Goal: Information Seeking & Learning: Learn about a topic

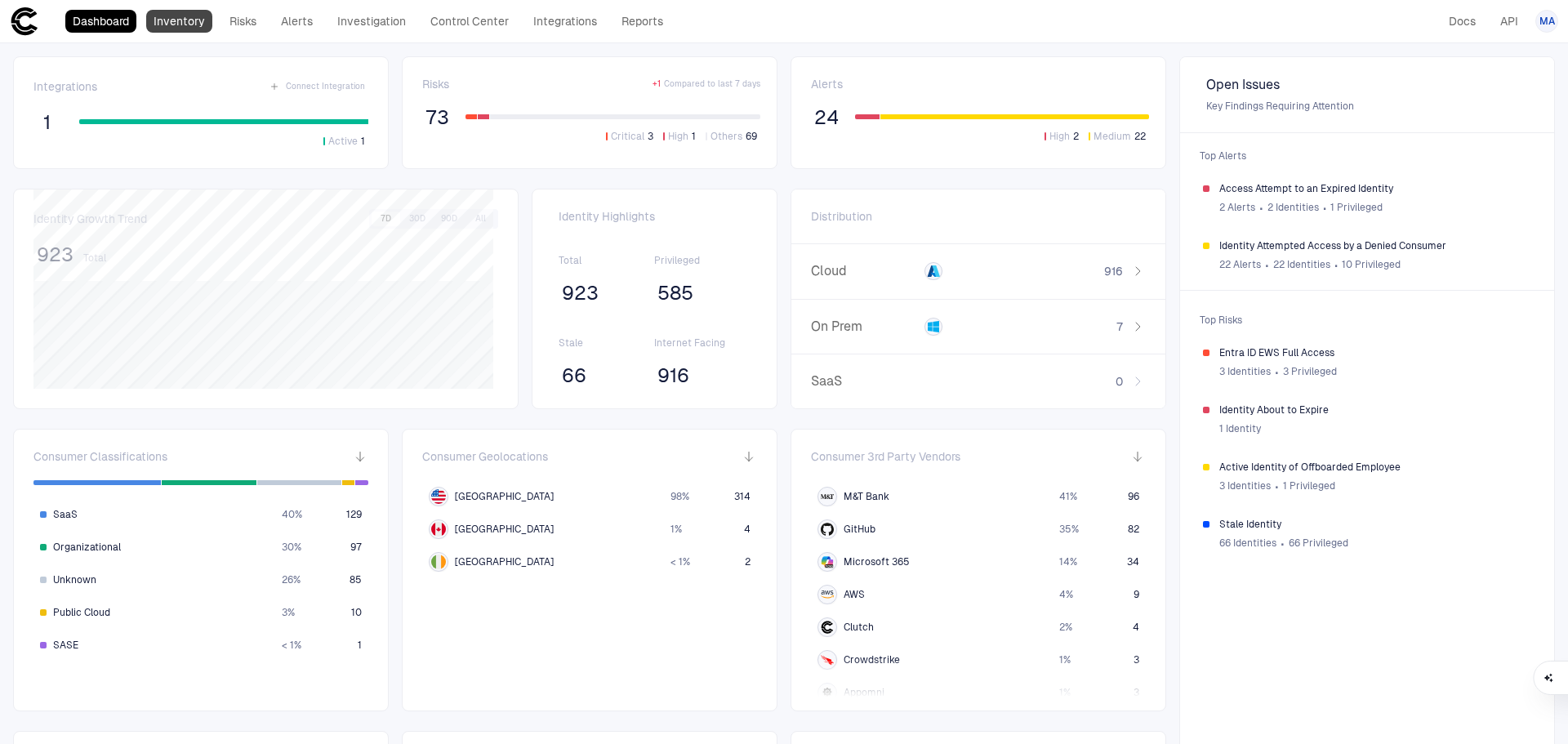
click at [197, 22] on link "Inventory" at bounding box center [179, 21] width 66 height 23
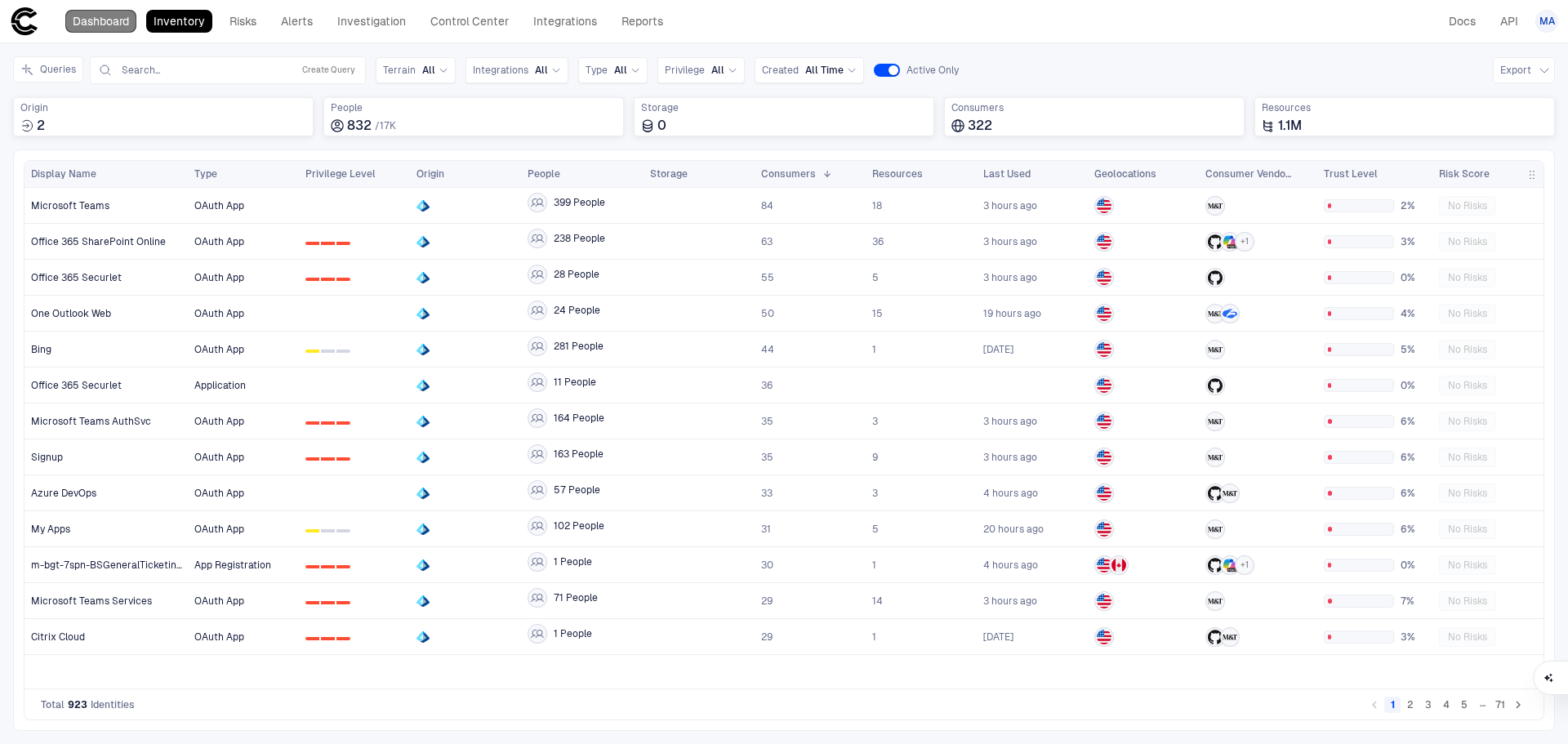
click at [114, 30] on link "Dashboard" at bounding box center [101, 21] width 71 height 23
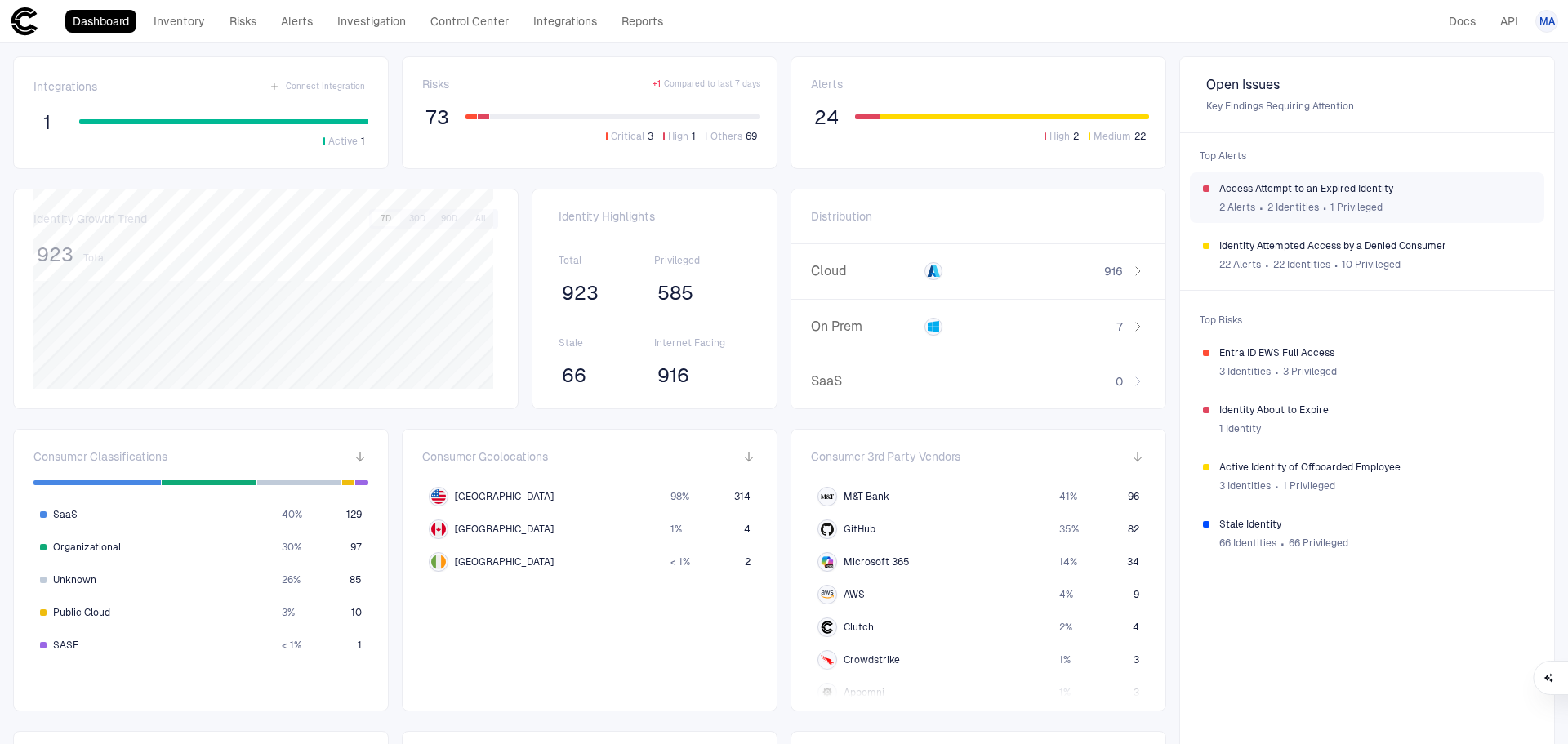
click at [1451, 189] on span "Access Attempt to an Expired Identity" at bounding box center [1375, 188] width 312 height 13
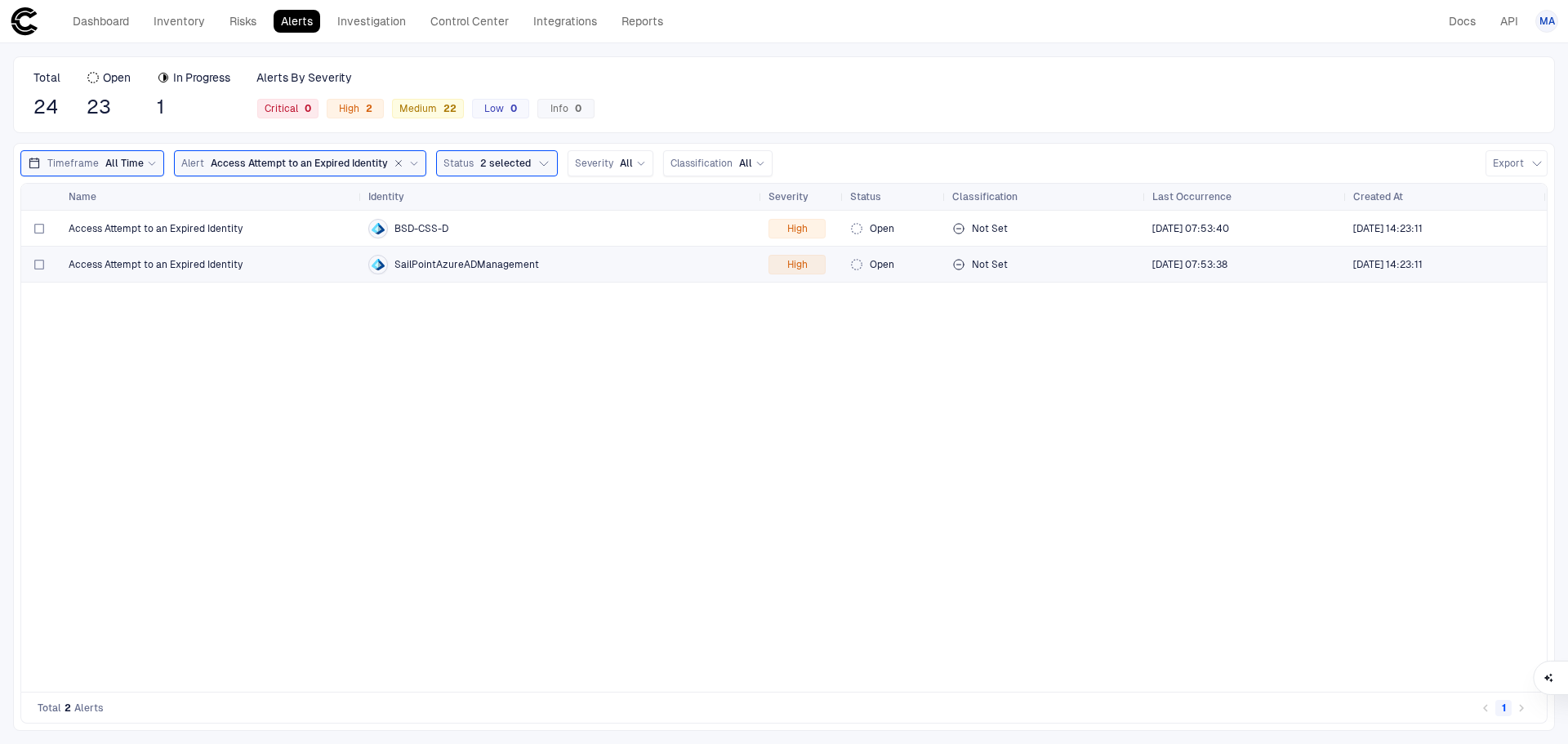
click at [495, 271] on div "SailPointAzureADManagement" at bounding box center [561, 265] width 387 height 20
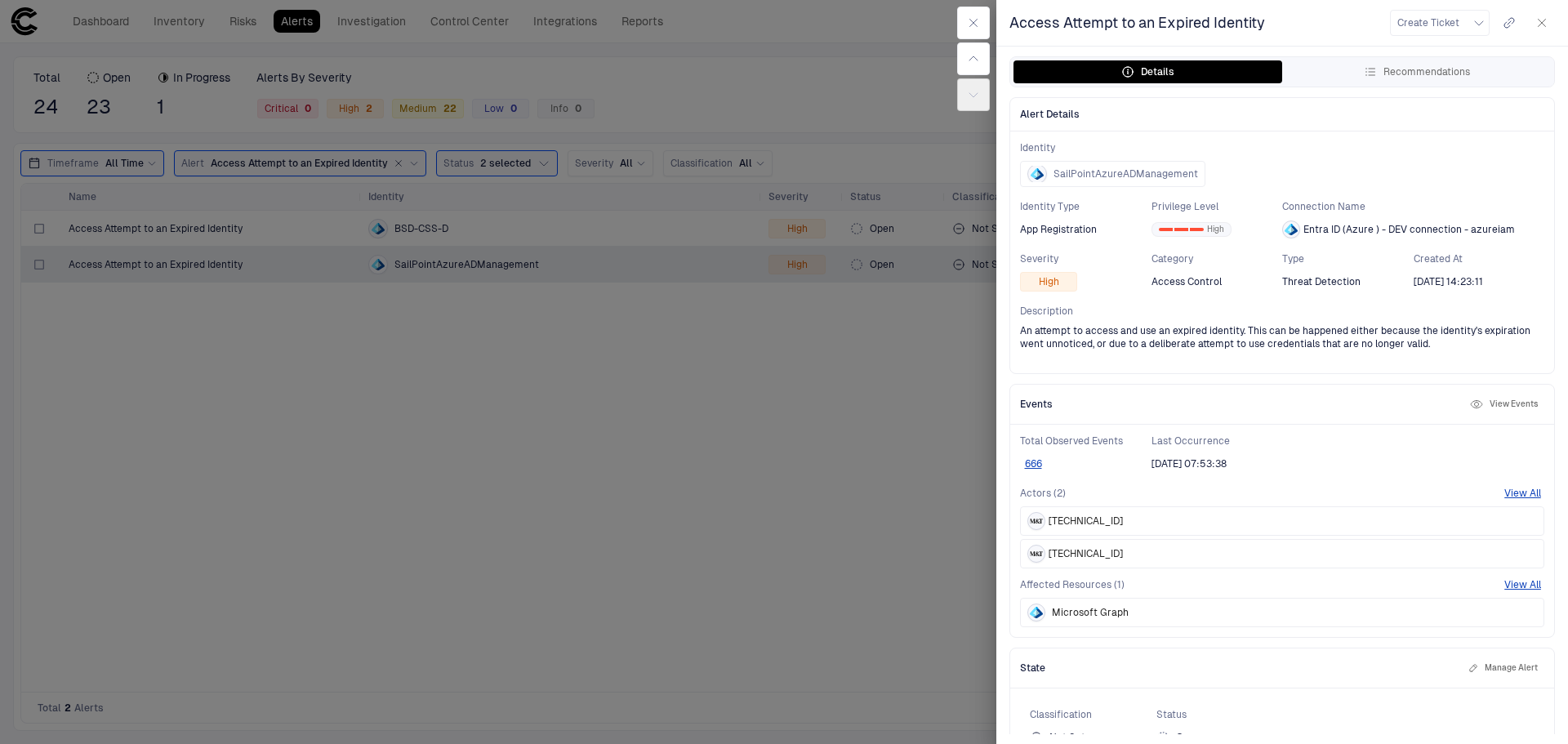
scroll to position [33, 0]
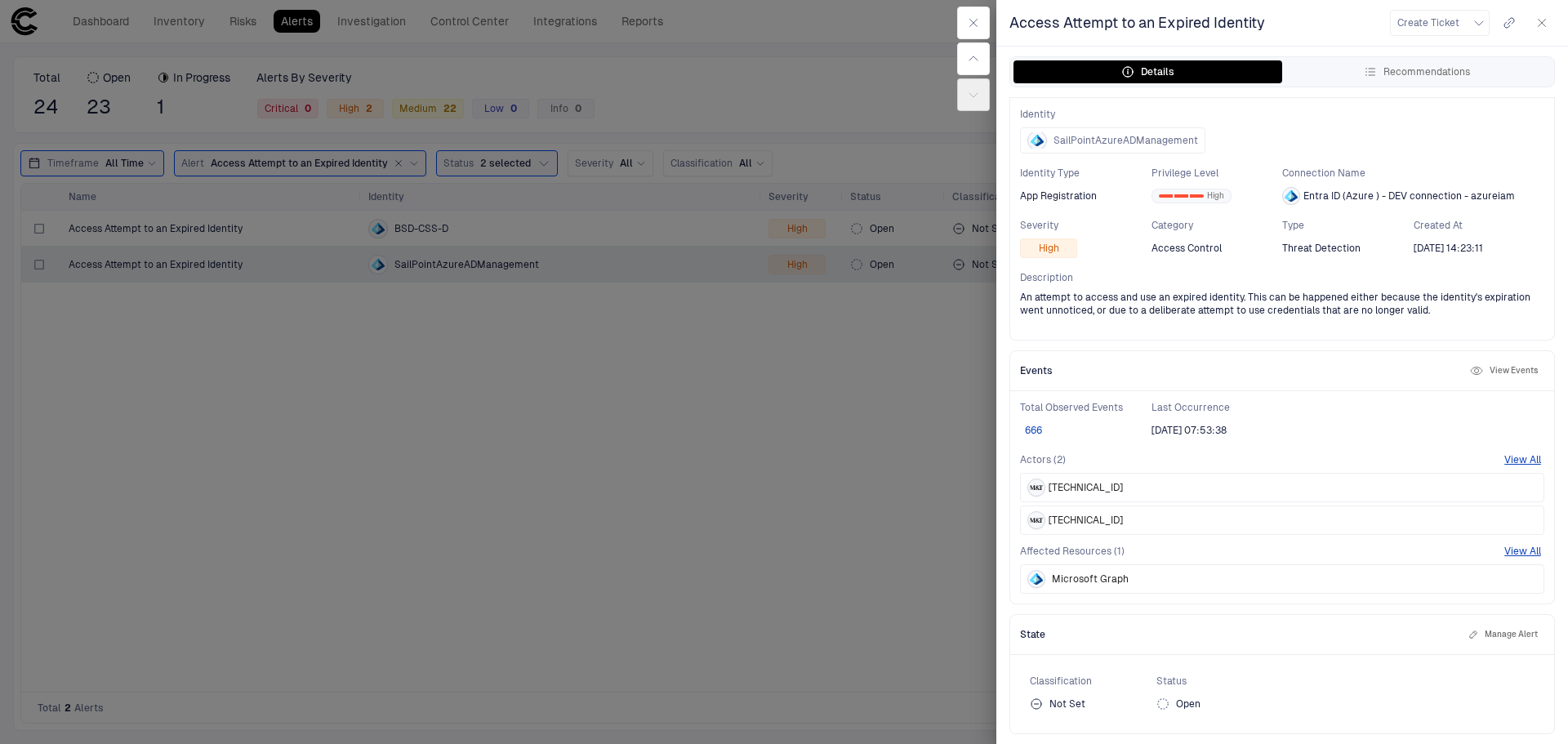
click at [1031, 431] on button "666" at bounding box center [1032, 430] width 26 height 13
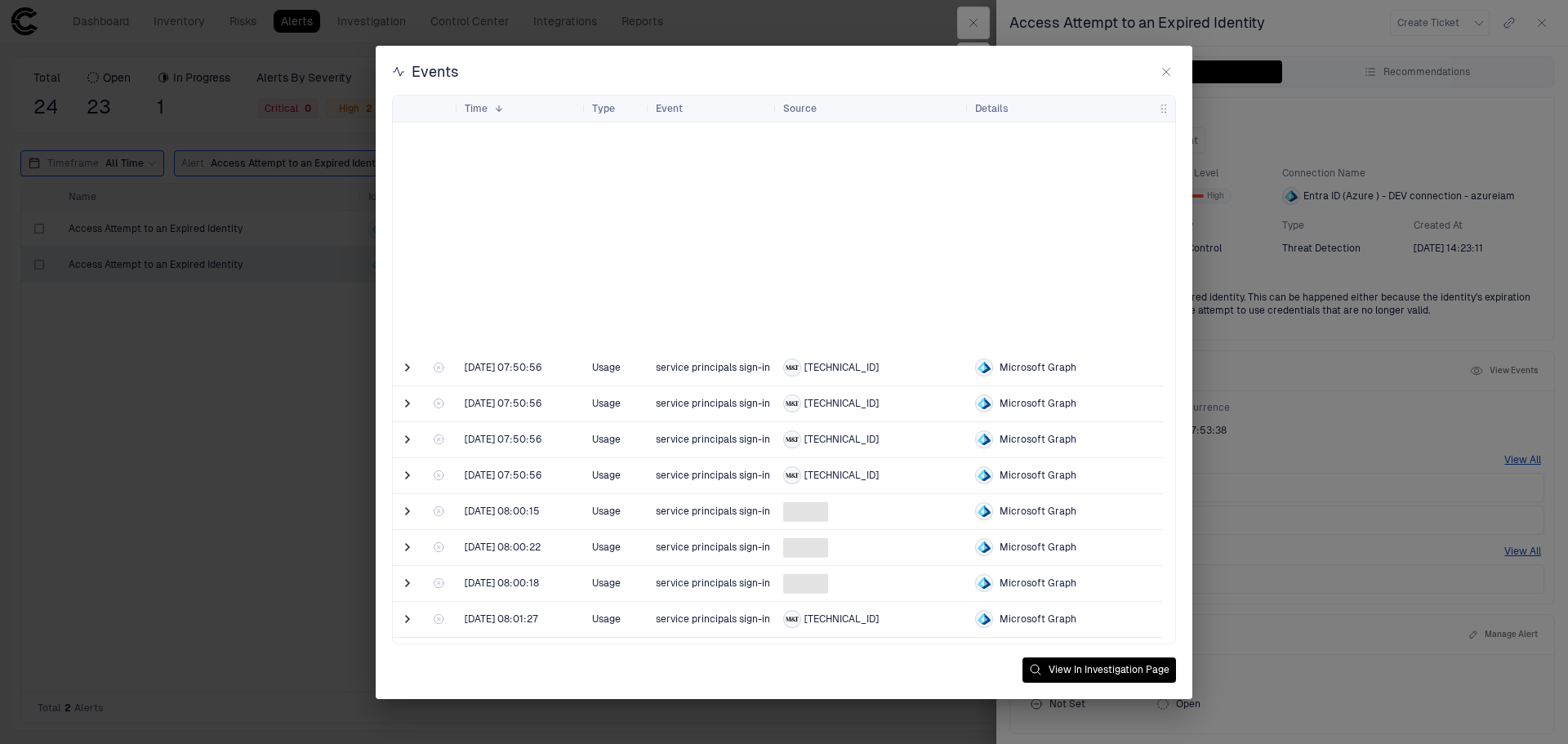
scroll to position [1062, 0]
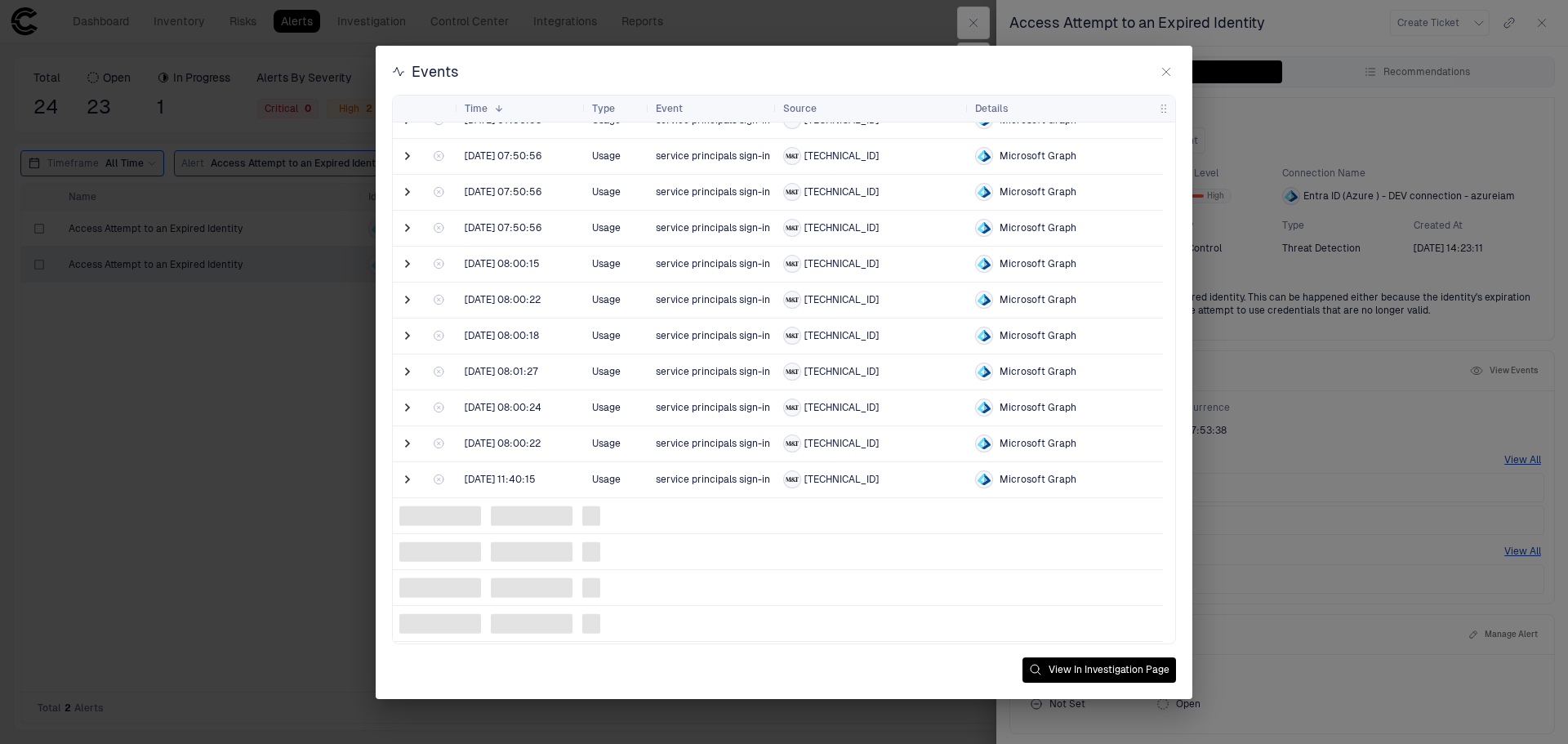
click at [1171, 66] on icon "button" at bounding box center [1166, 72] width 13 height 13
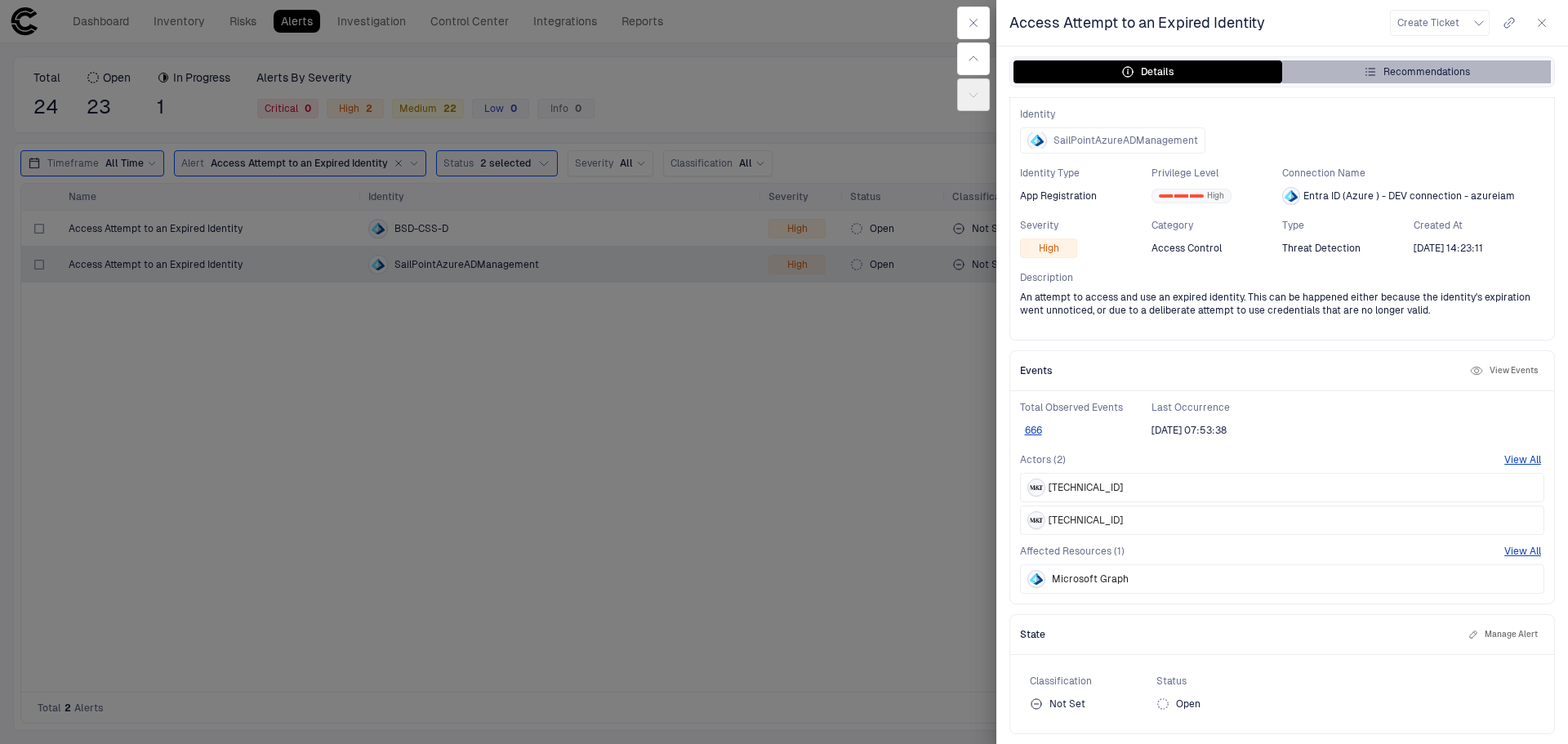
click at [1448, 67] on div "Recommendations" at bounding box center [1417, 72] width 106 height 13
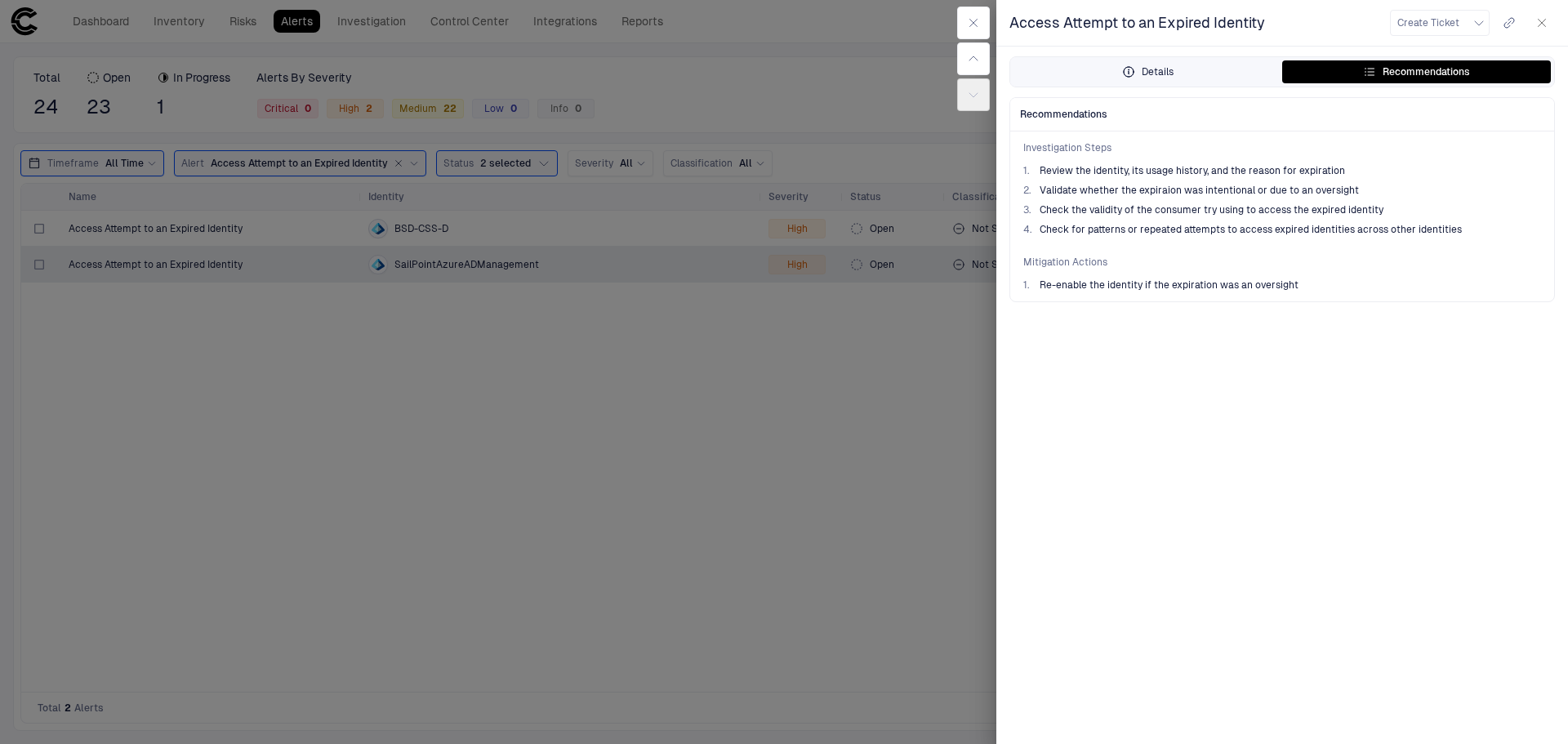
click at [1144, 71] on div "Details" at bounding box center [1147, 72] width 51 height 13
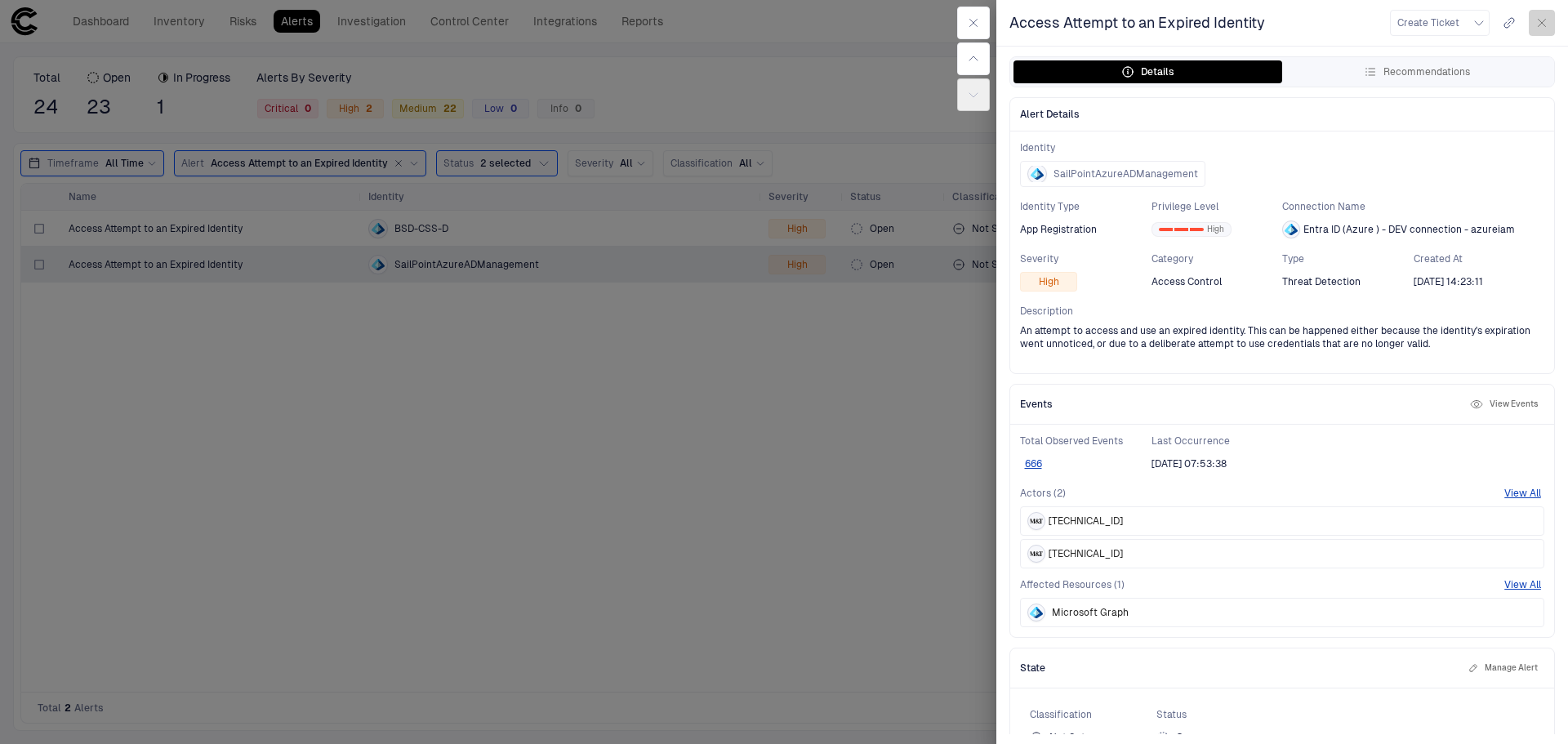
click at [1542, 17] on icon "button" at bounding box center [1541, 23] width 13 height 13
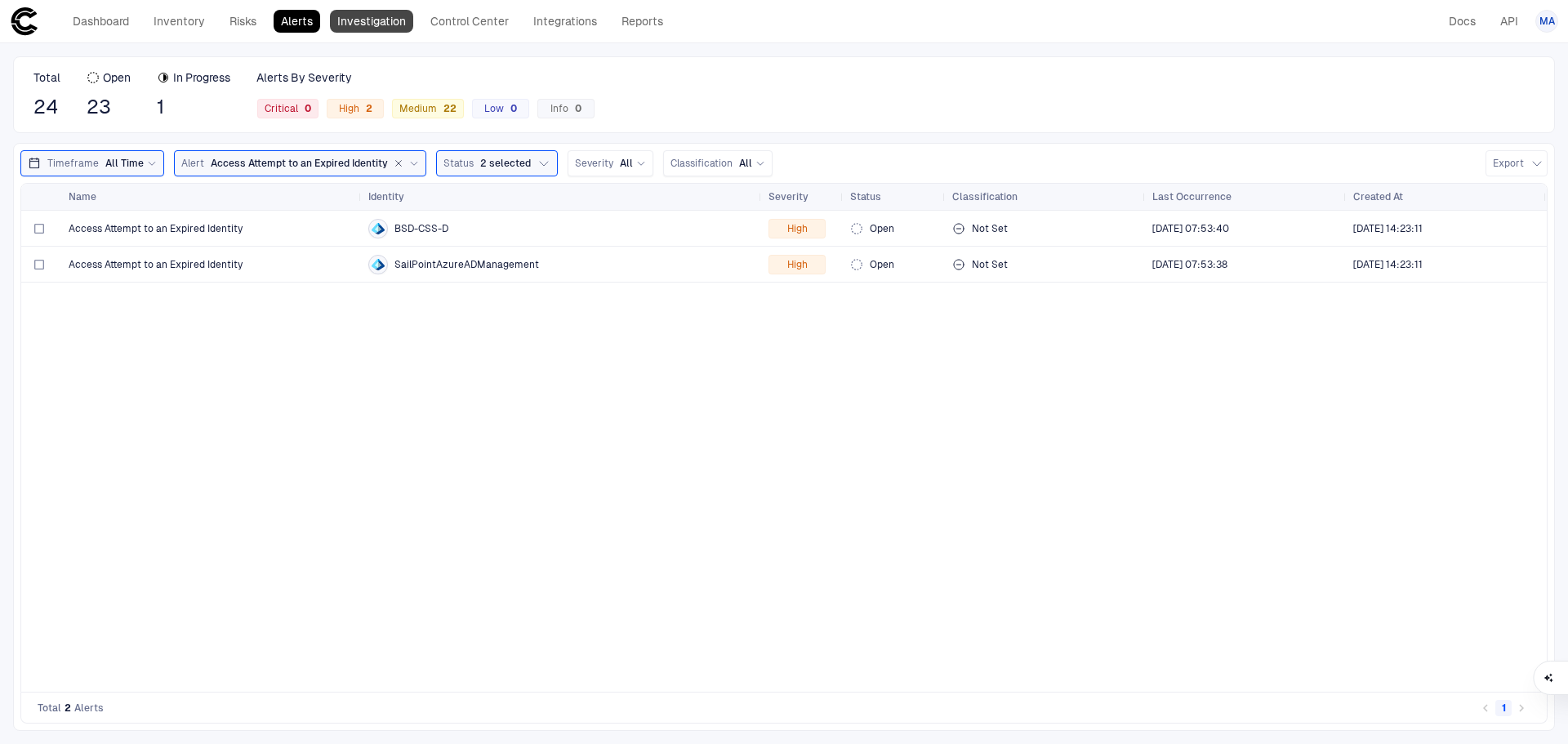
click at [382, 15] on link "Investigation" at bounding box center [371, 21] width 83 height 23
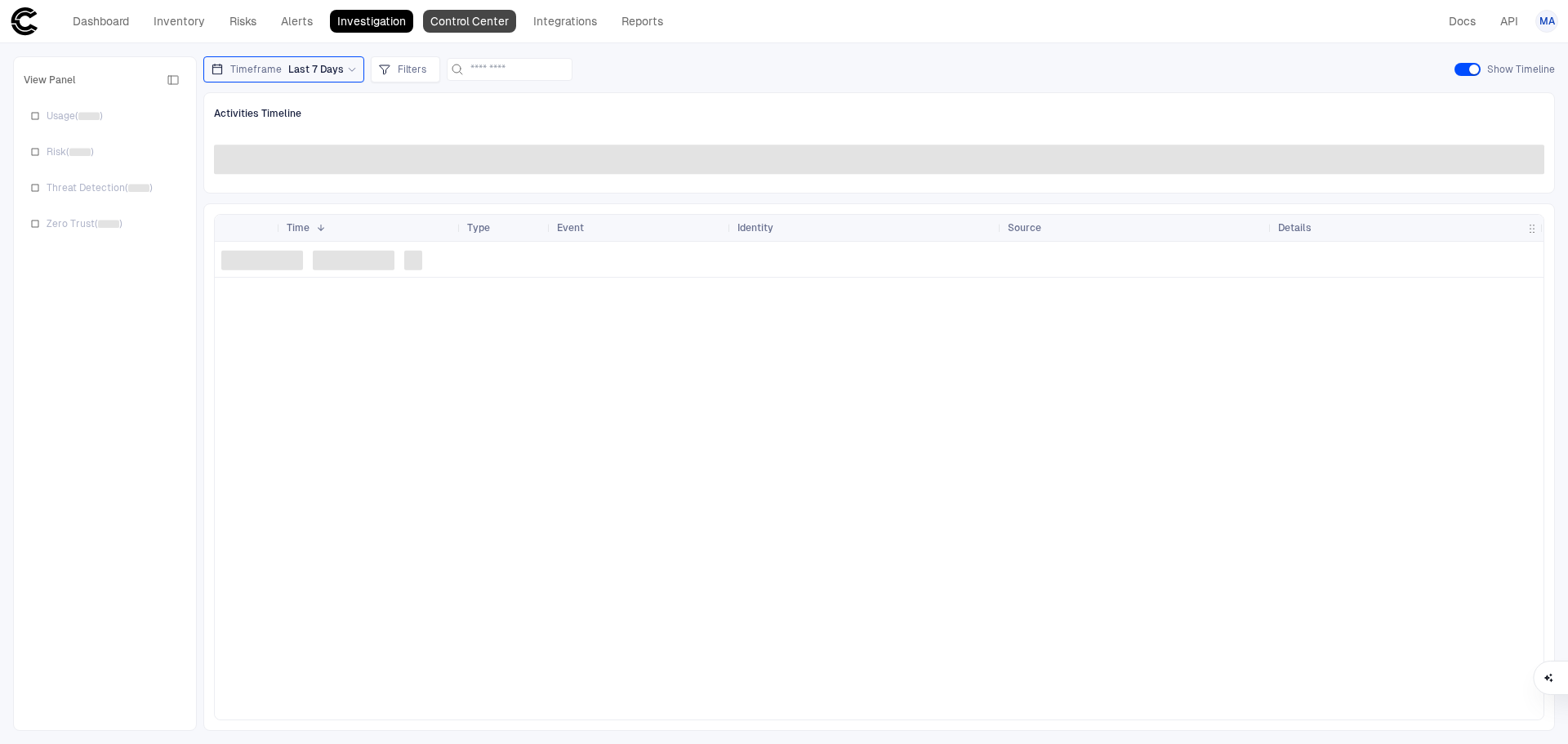
click at [465, 23] on link "Control Center" at bounding box center [469, 21] width 93 height 23
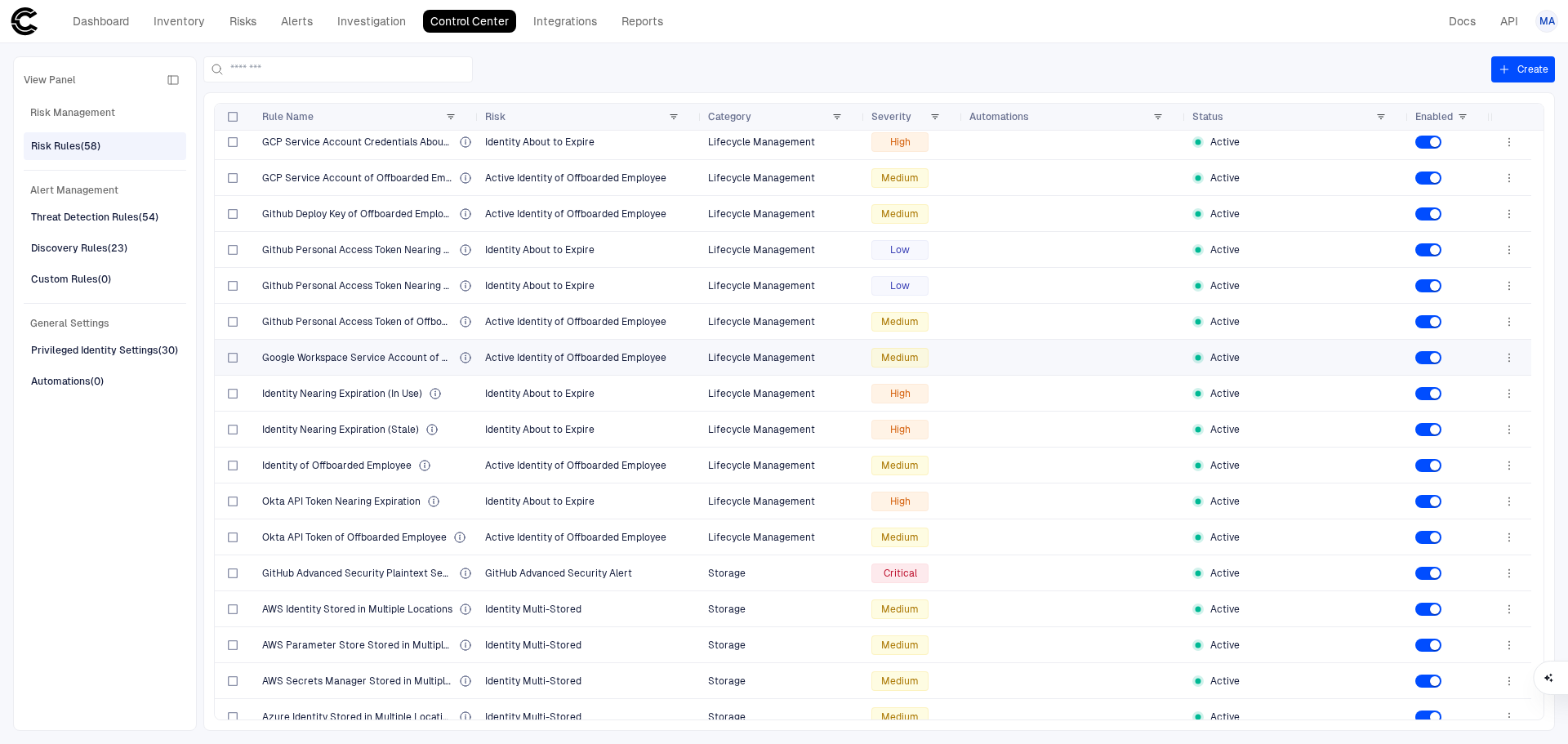
scroll to position [771, 0]
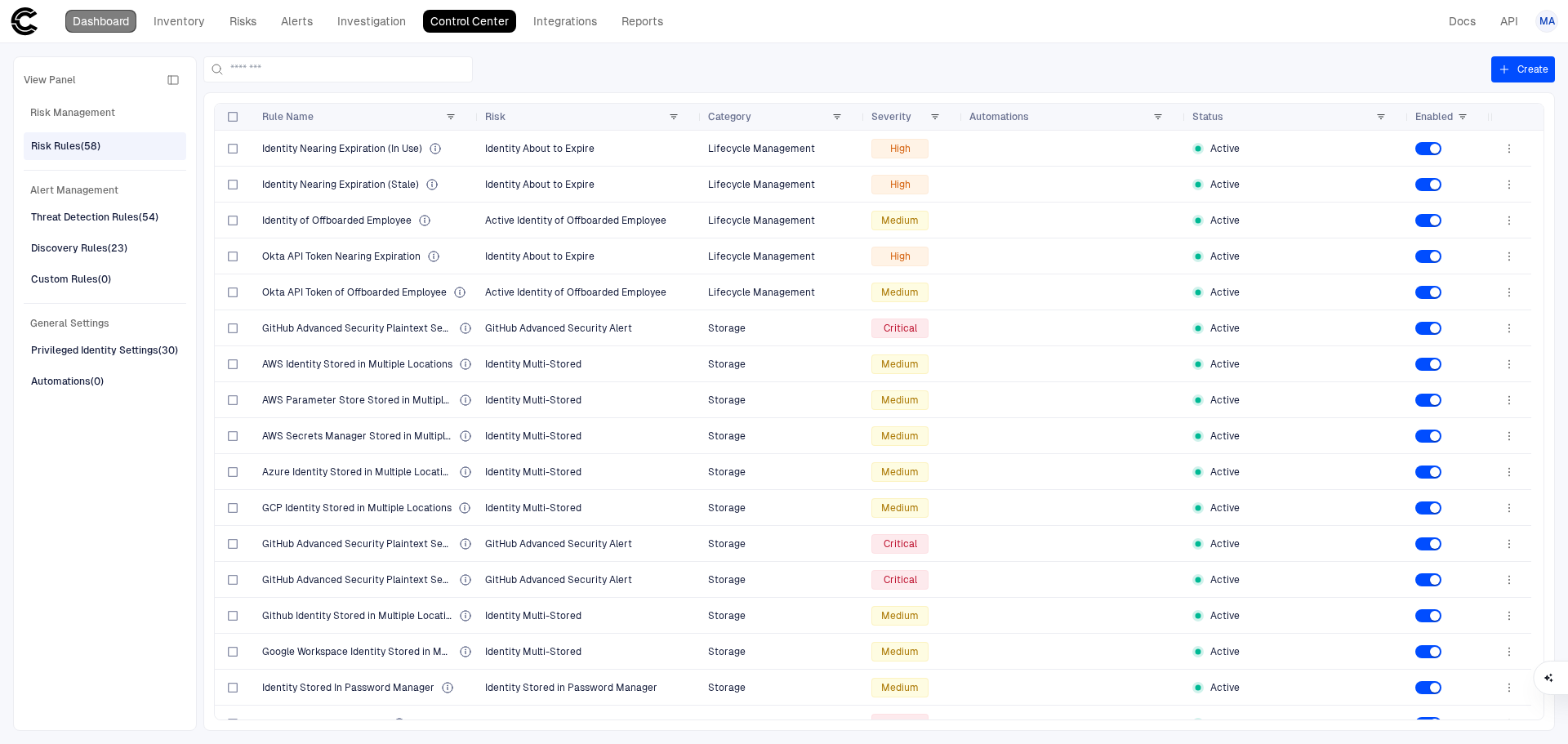
click at [110, 21] on link "Dashboard" at bounding box center [101, 21] width 71 height 23
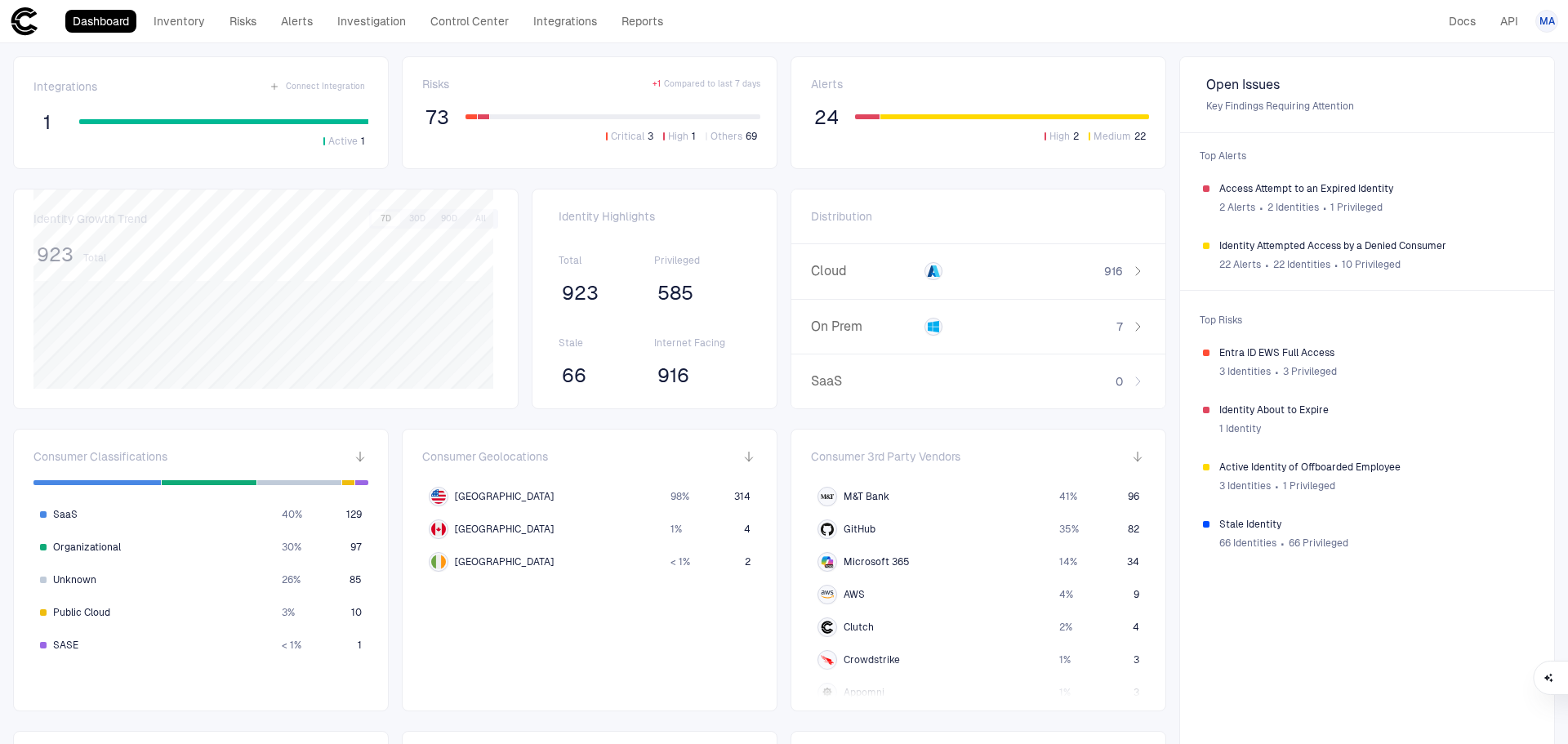
click at [667, 292] on span "585" at bounding box center [675, 292] width 36 height 25
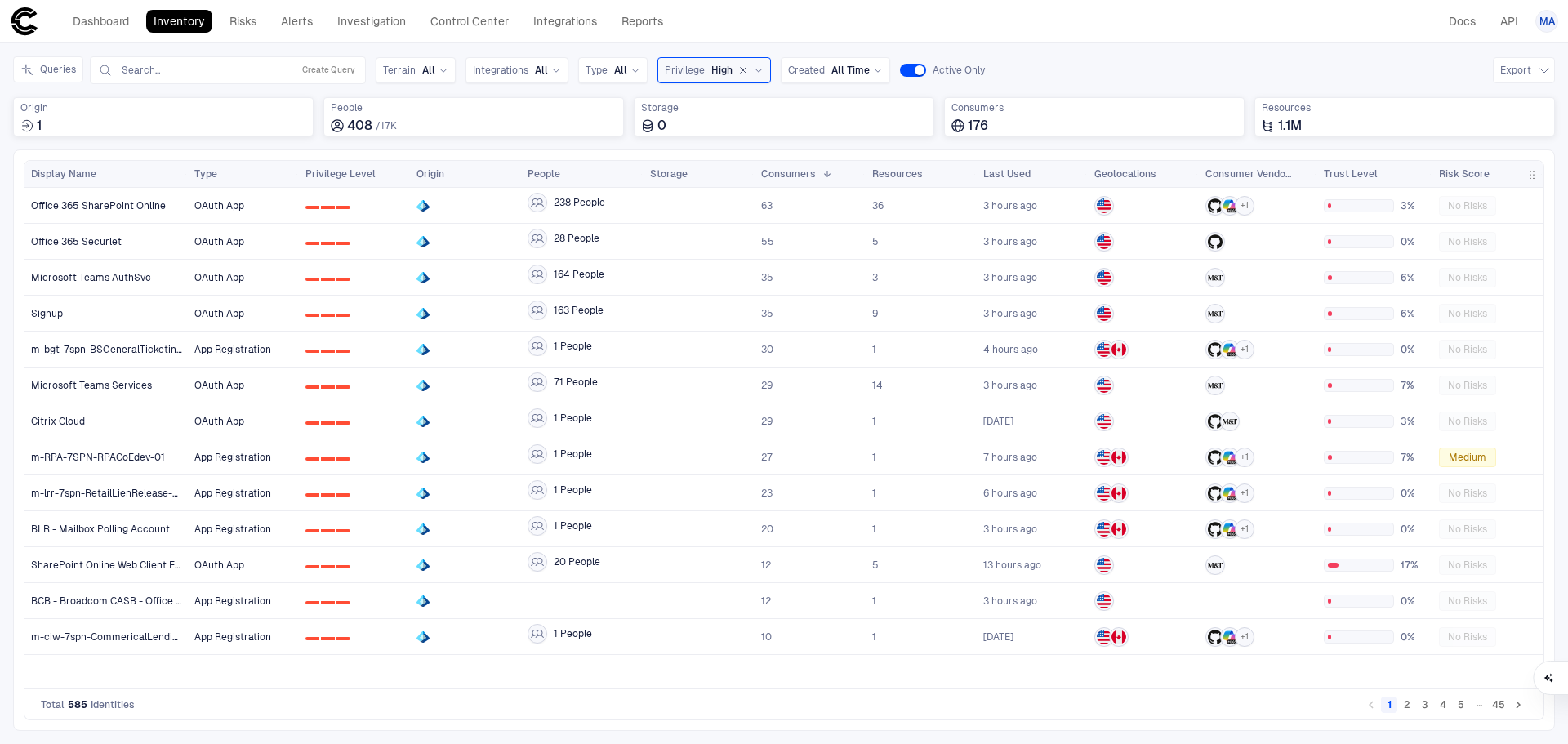
click at [1406, 710] on button "2" at bounding box center [1406, 705] width 17 height 17
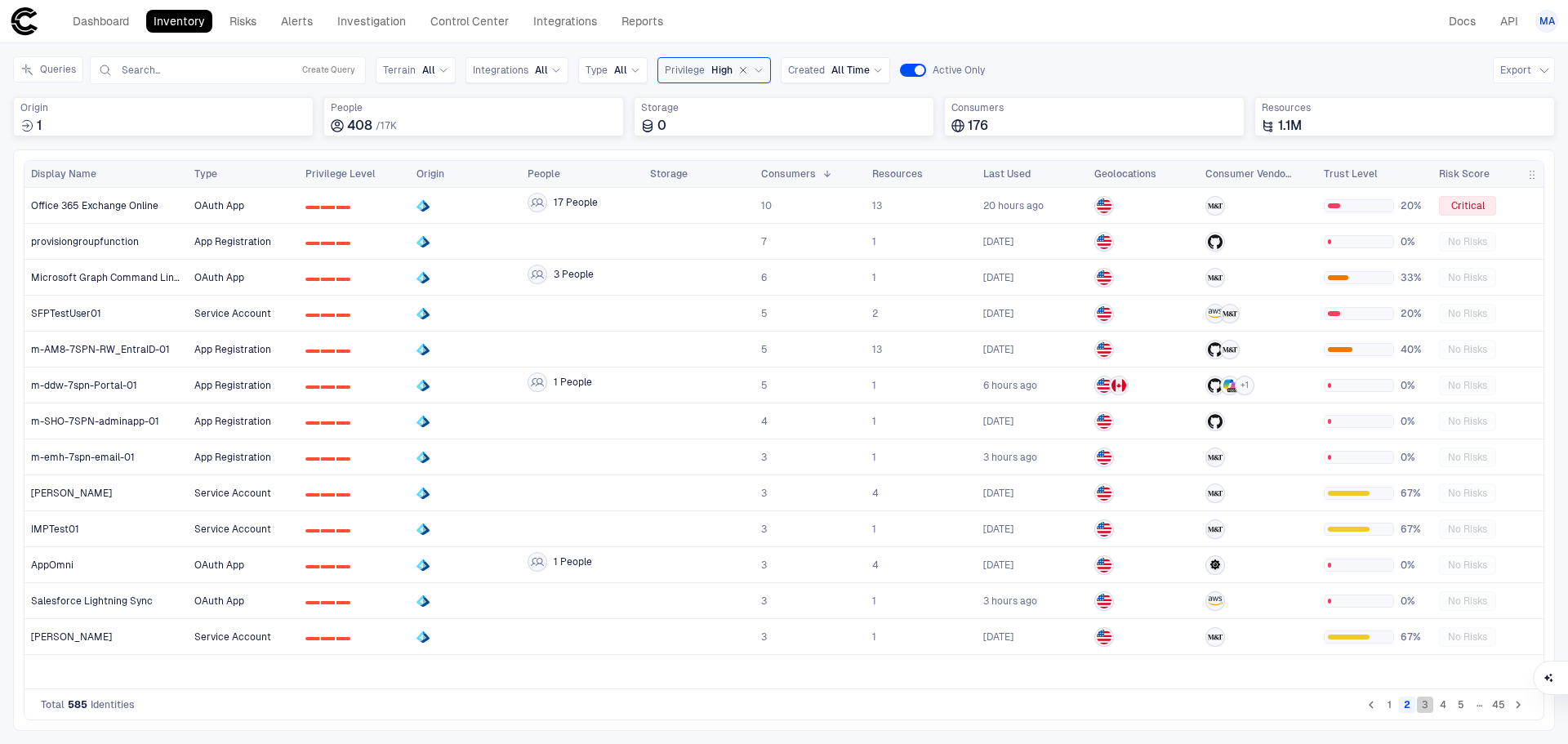
click at [1426, 709] on button "3" at bounding box center [1425, 705] width 17 height 17
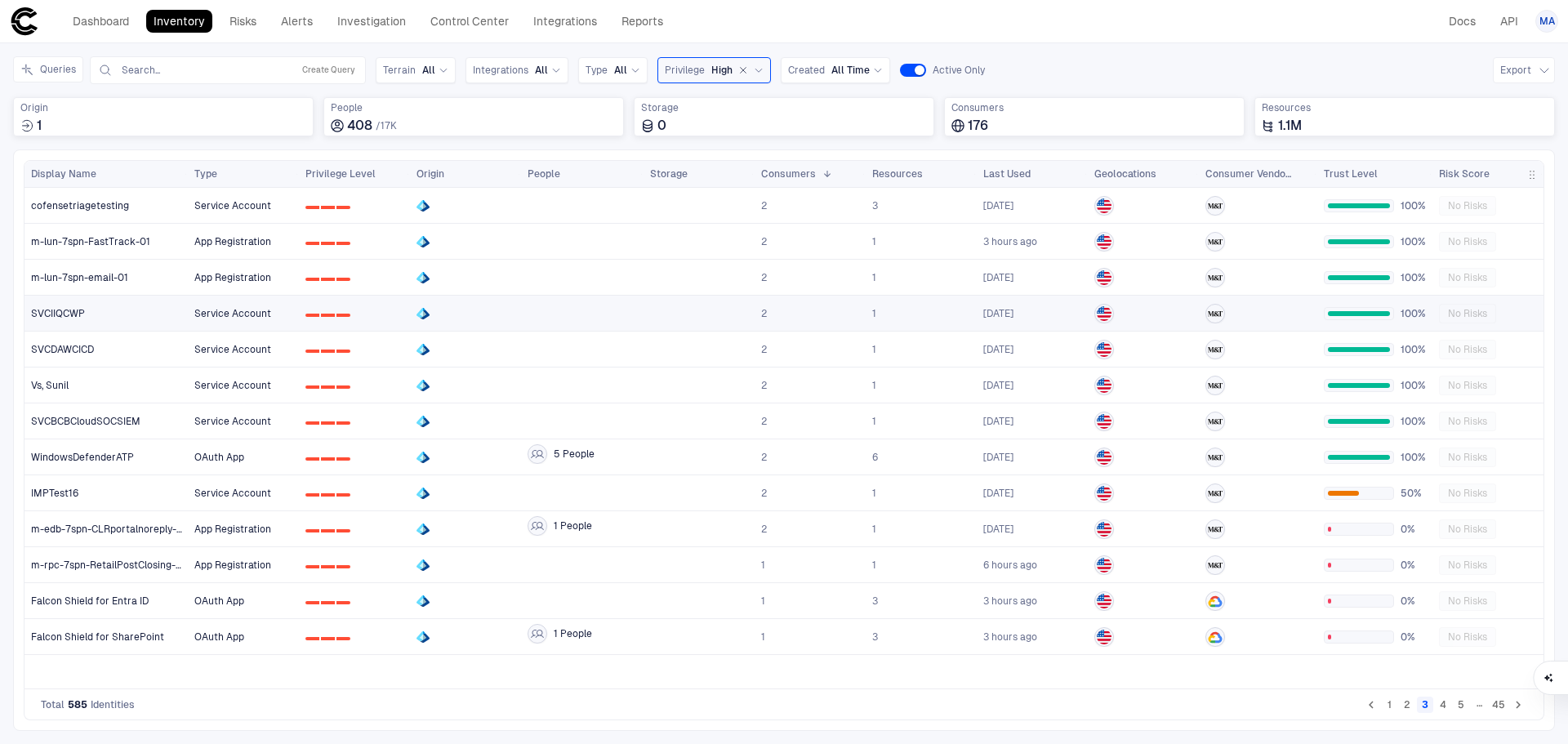
click at [160, 319] on div "SVCIIQCWP" at bounding box center [107, 313] width 151 height 13
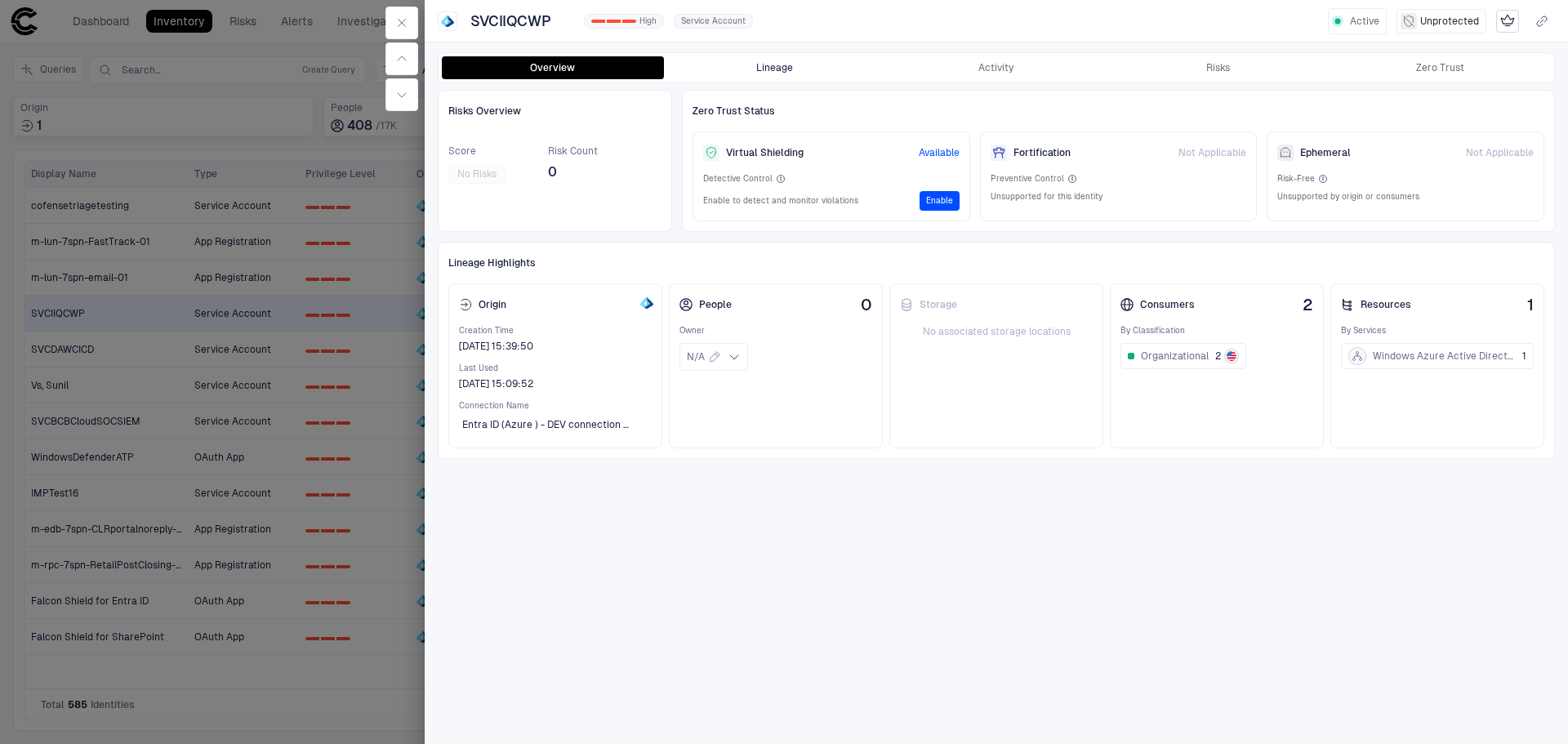
click at [770, 69] on button "Lineage" at bounding box center [775, 67] width 222 height 23
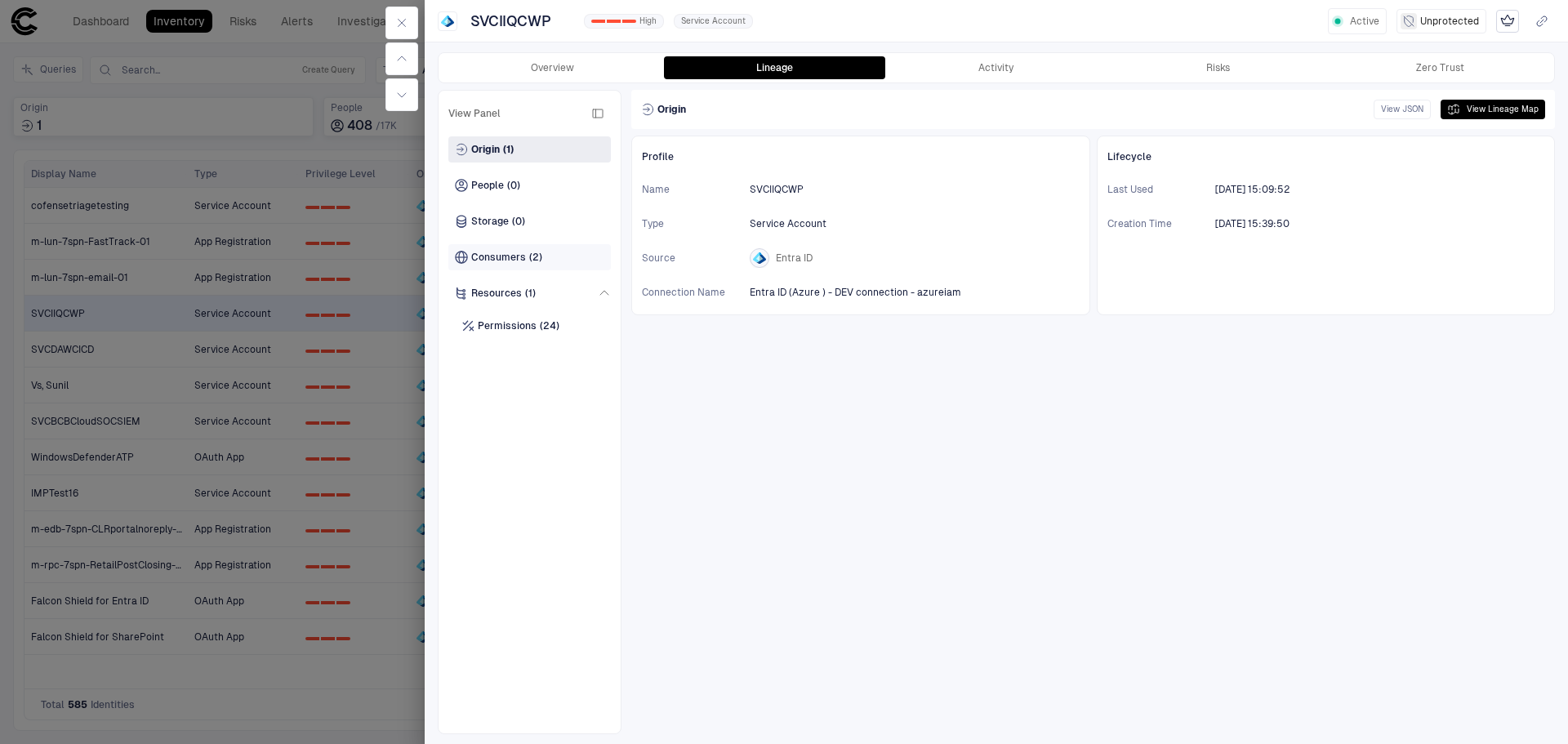
click at [522, 249] on div "Consumers (2)" at bounding box center [530, 257] width 163 height 27
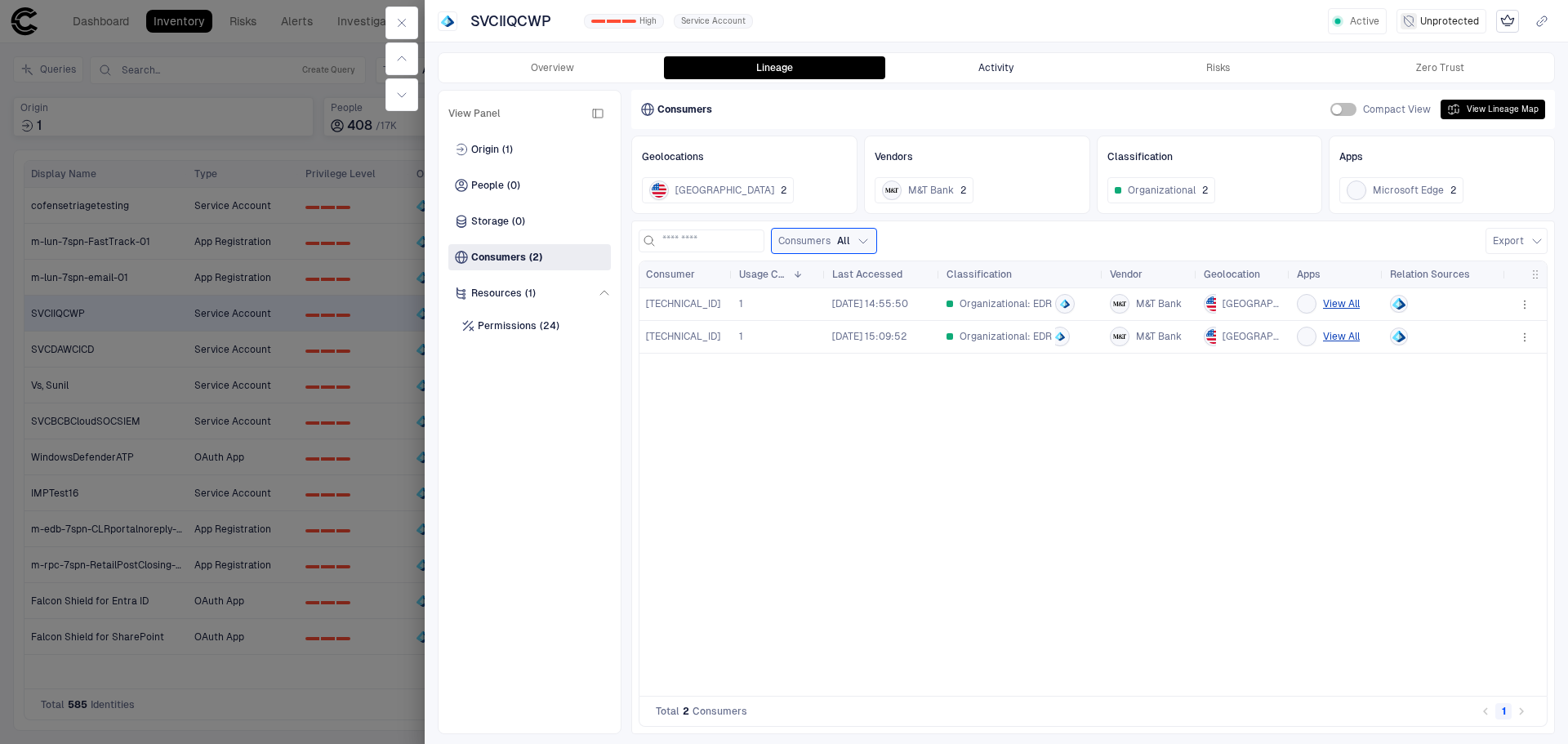
click at [987, 65] on button "Activity" at bounding box center [996, 67] width 222 height 23
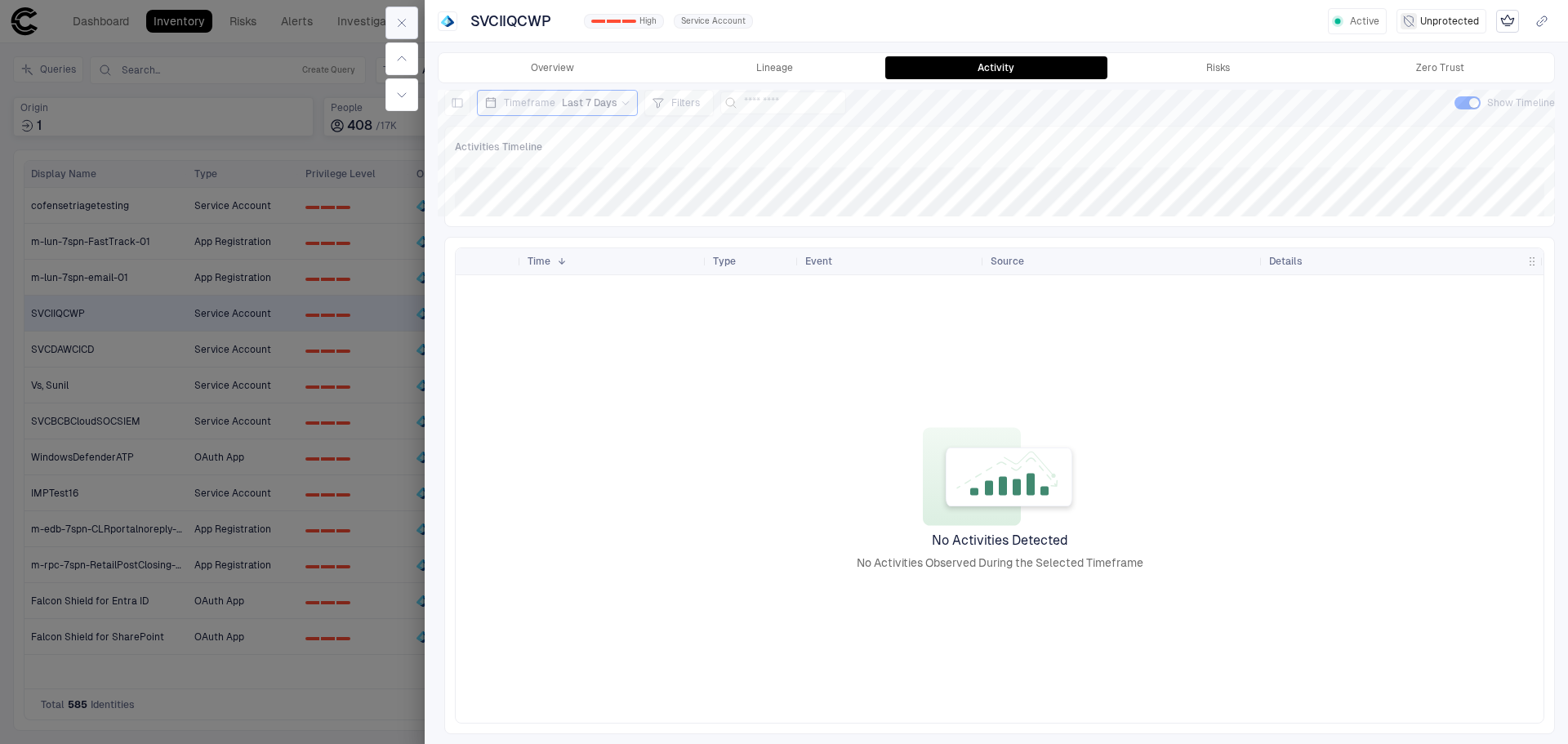
click at [402, 24] on icon "button" at bounding box center [401, 23] width 7 height 7
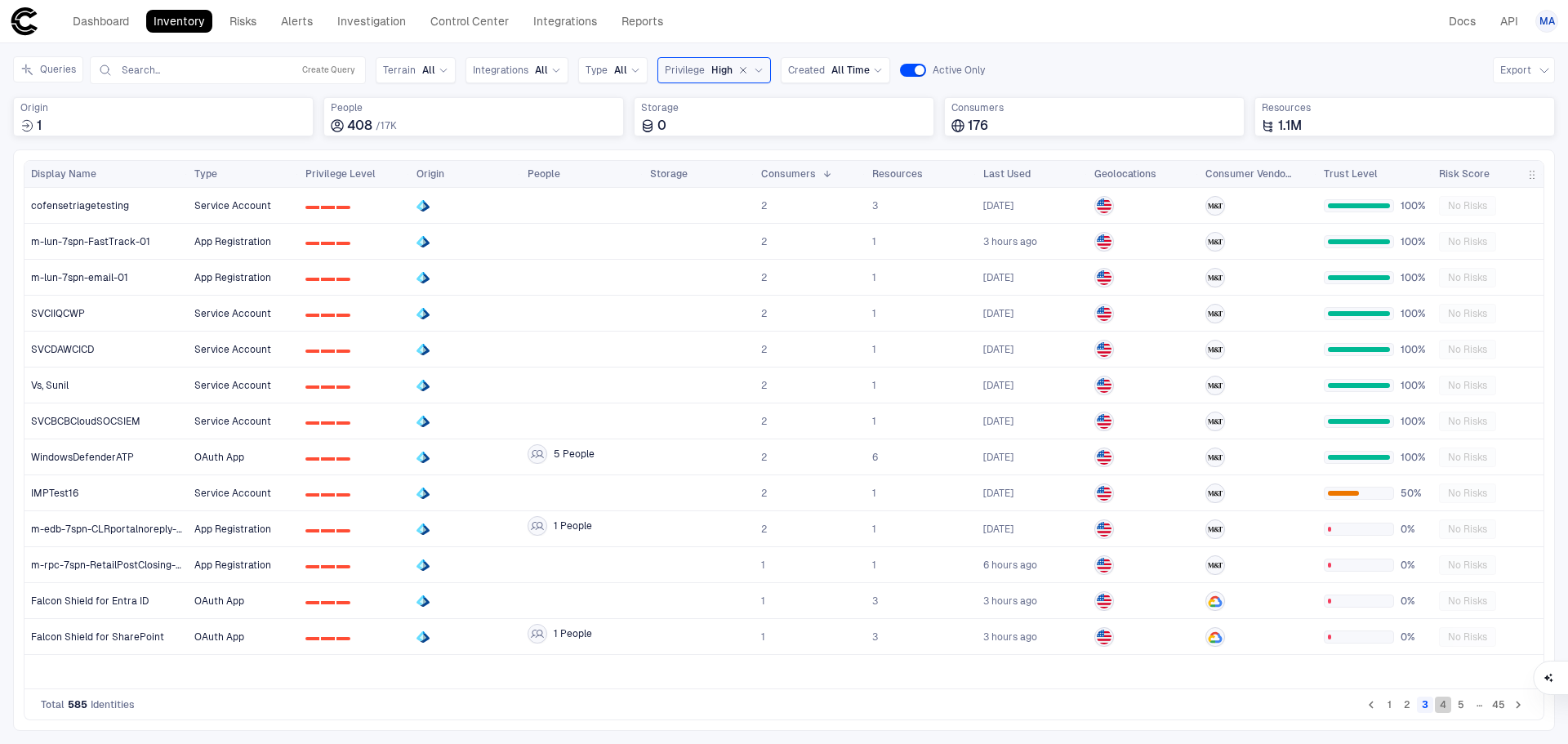
click at [1441, 704] on button "4" at bounding box center [1442, 705] width 17 height 17
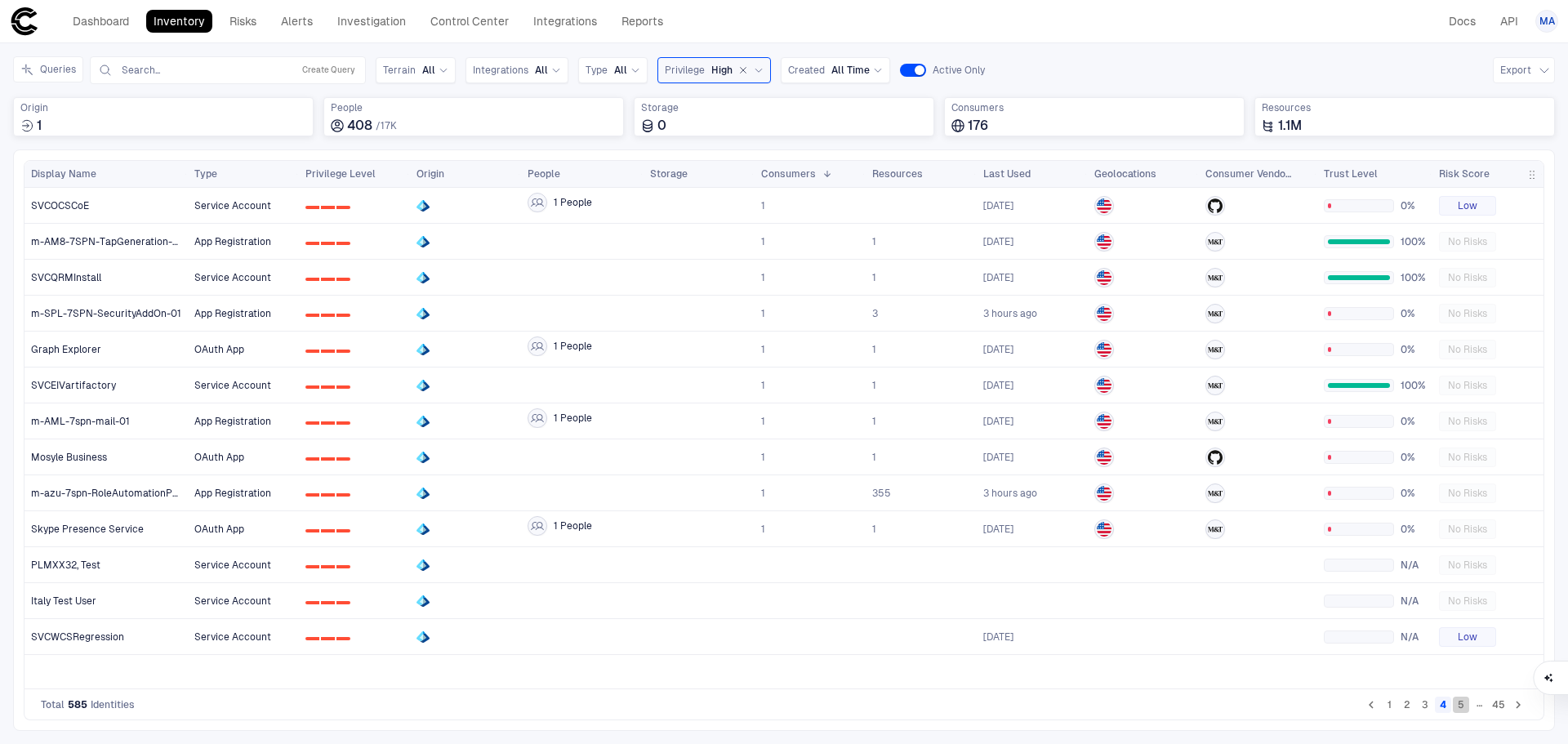
click at [1466, 700] on button "5" at bounding box center [1460, 705] width 17 height 17
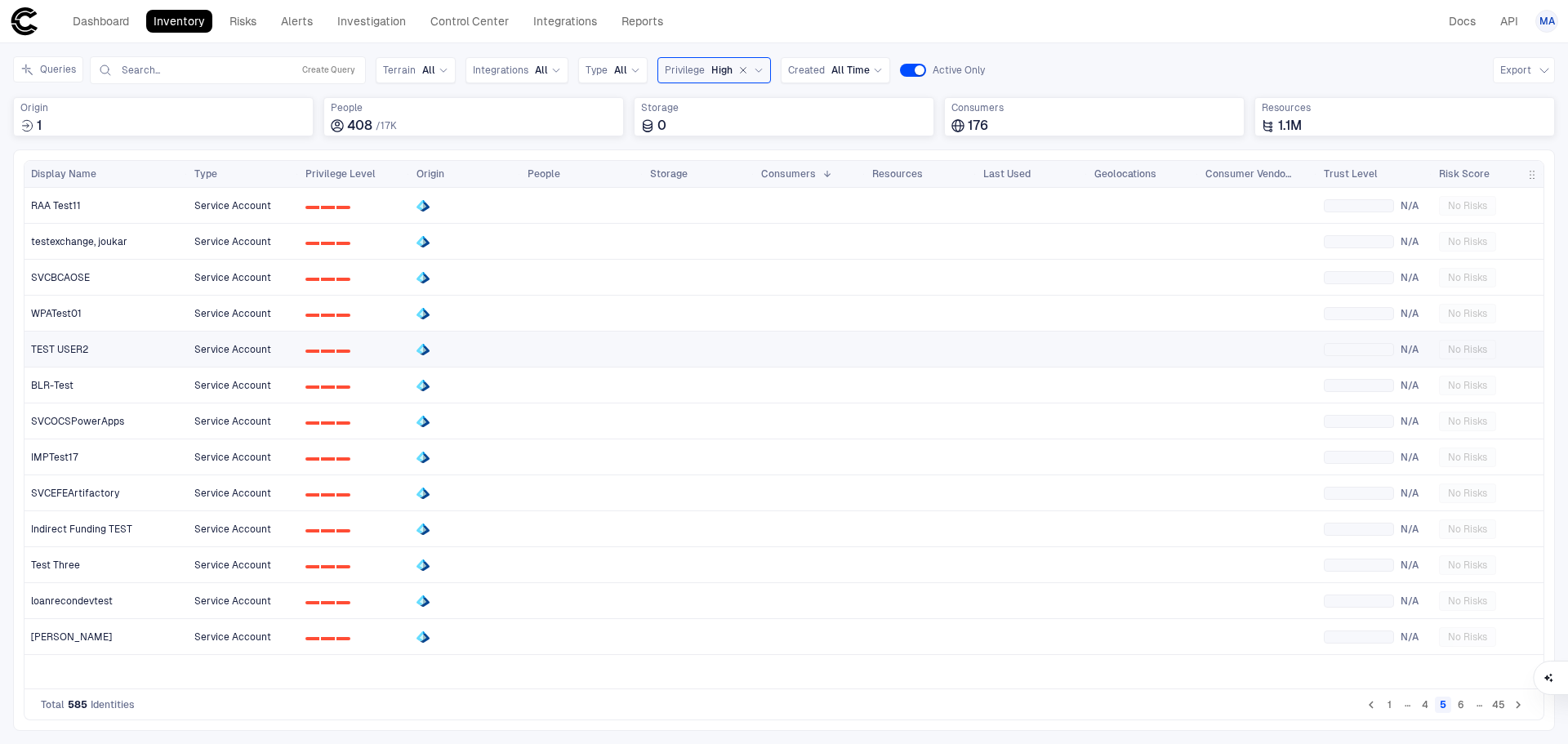
click at [116, 355] on div "TEST USER2" at bounding box center [107, 348] width 151 height 13
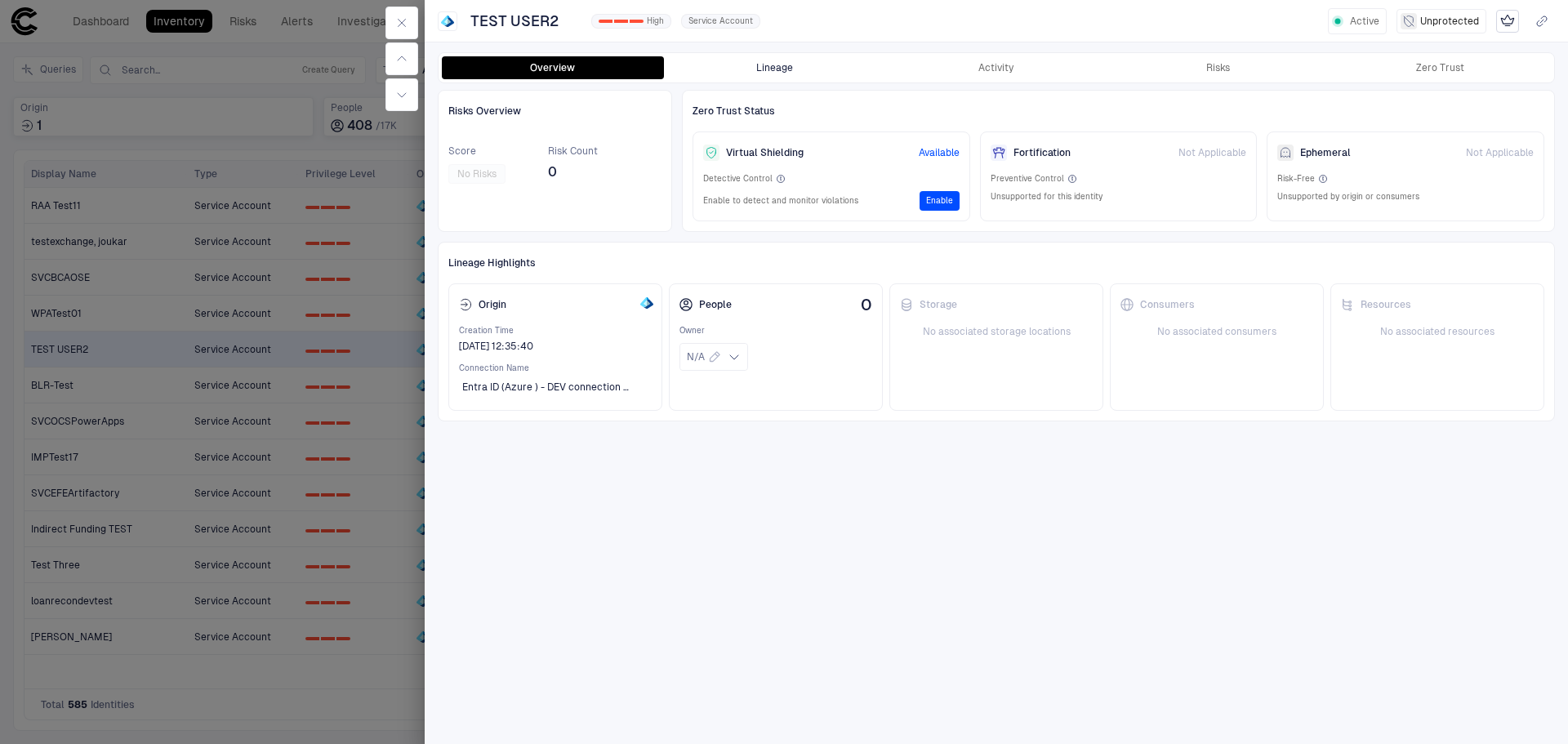
click at [781, 63] on button "Lineage" at bounding box center [775, 67] width 222 height 23
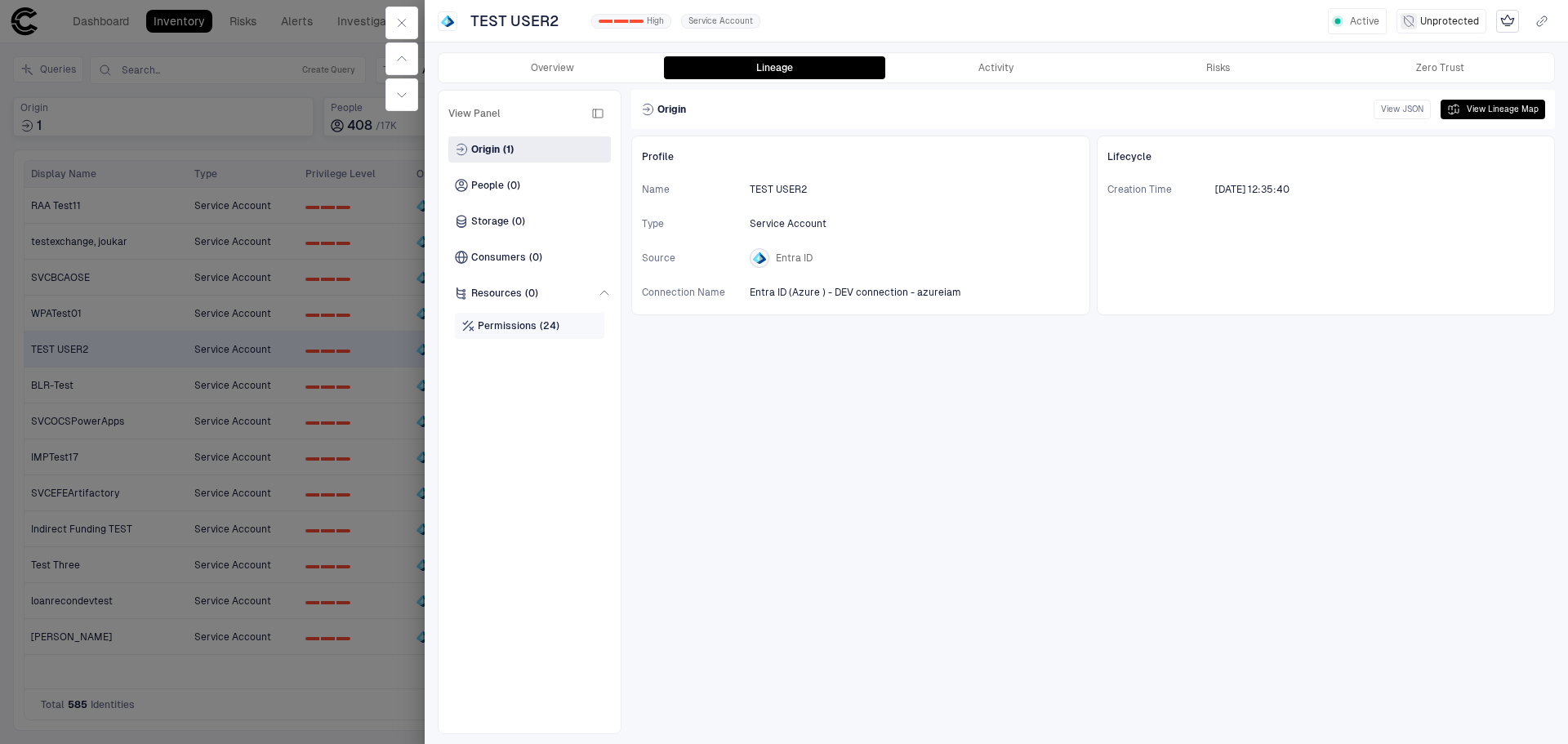
click at [517, 315] on div "Permissions (24)" at bounding box center [529, 326] width 149 height 27
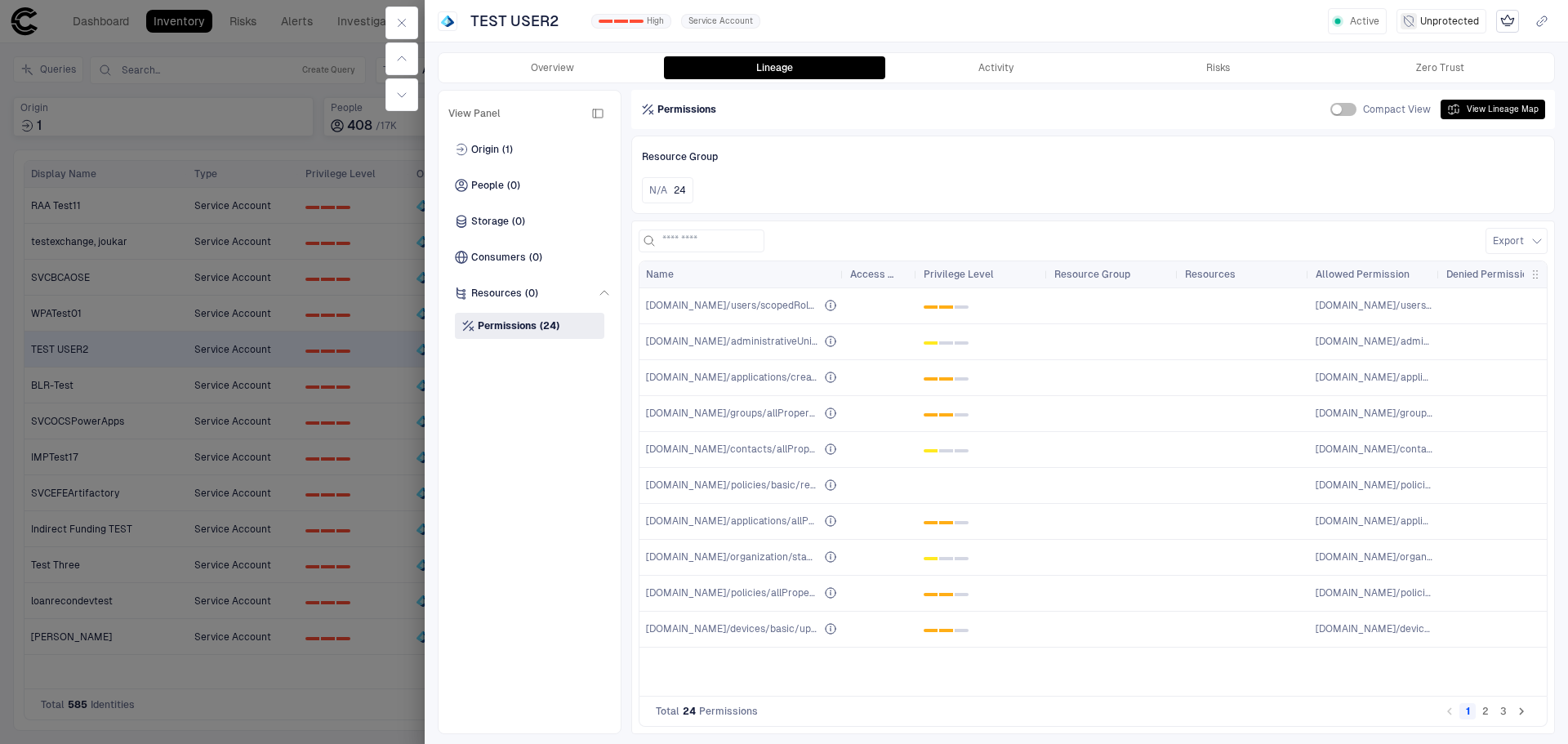
click at [1484, 716] on button "2" at bounding box center [1485, 711] width 17 height 17
click at [1505, 707] on button "3" at bounding box center [1503, 711] width 17 height 17
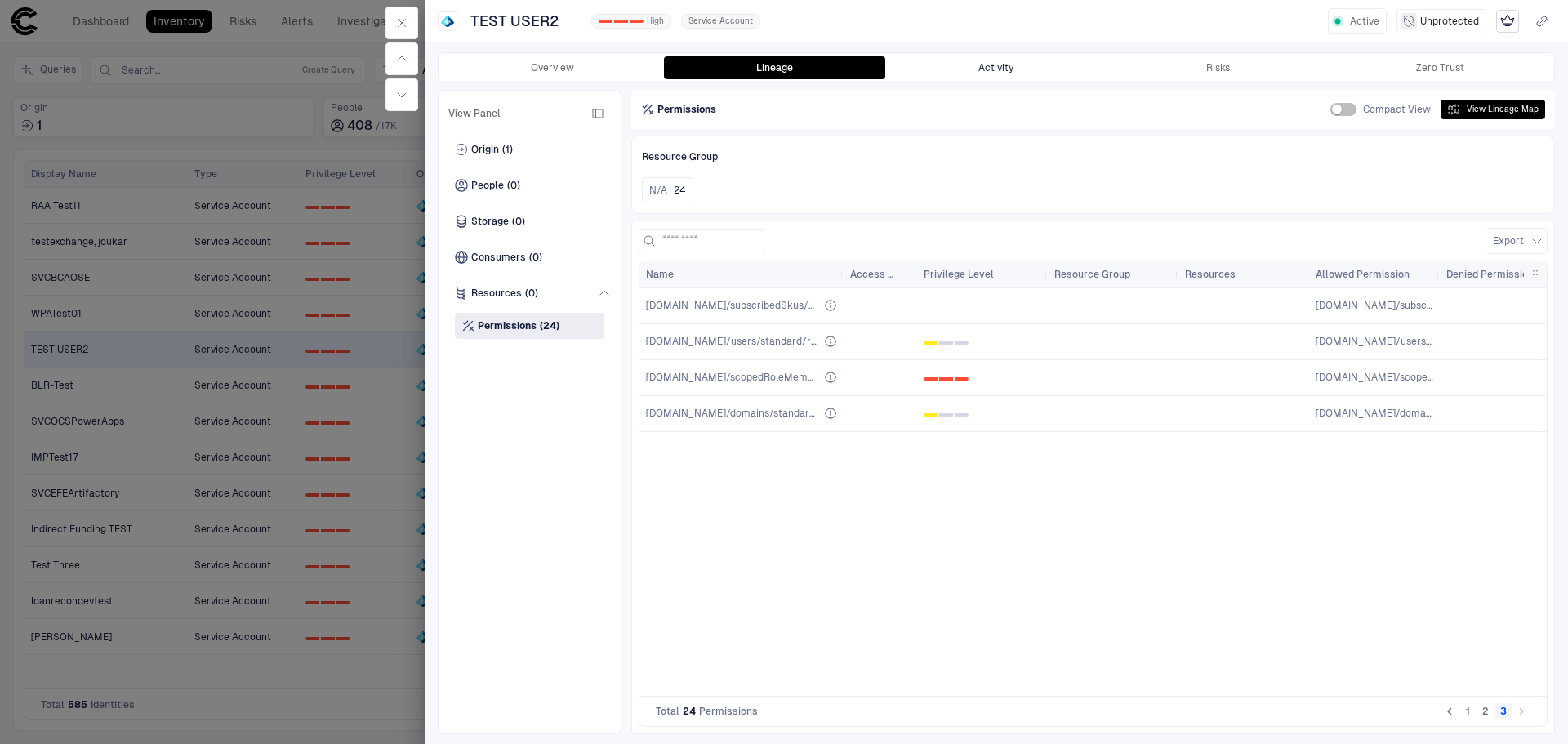
click at [992, 61] on button "Activity" at bounding box center [996, 67] width 222 height 23
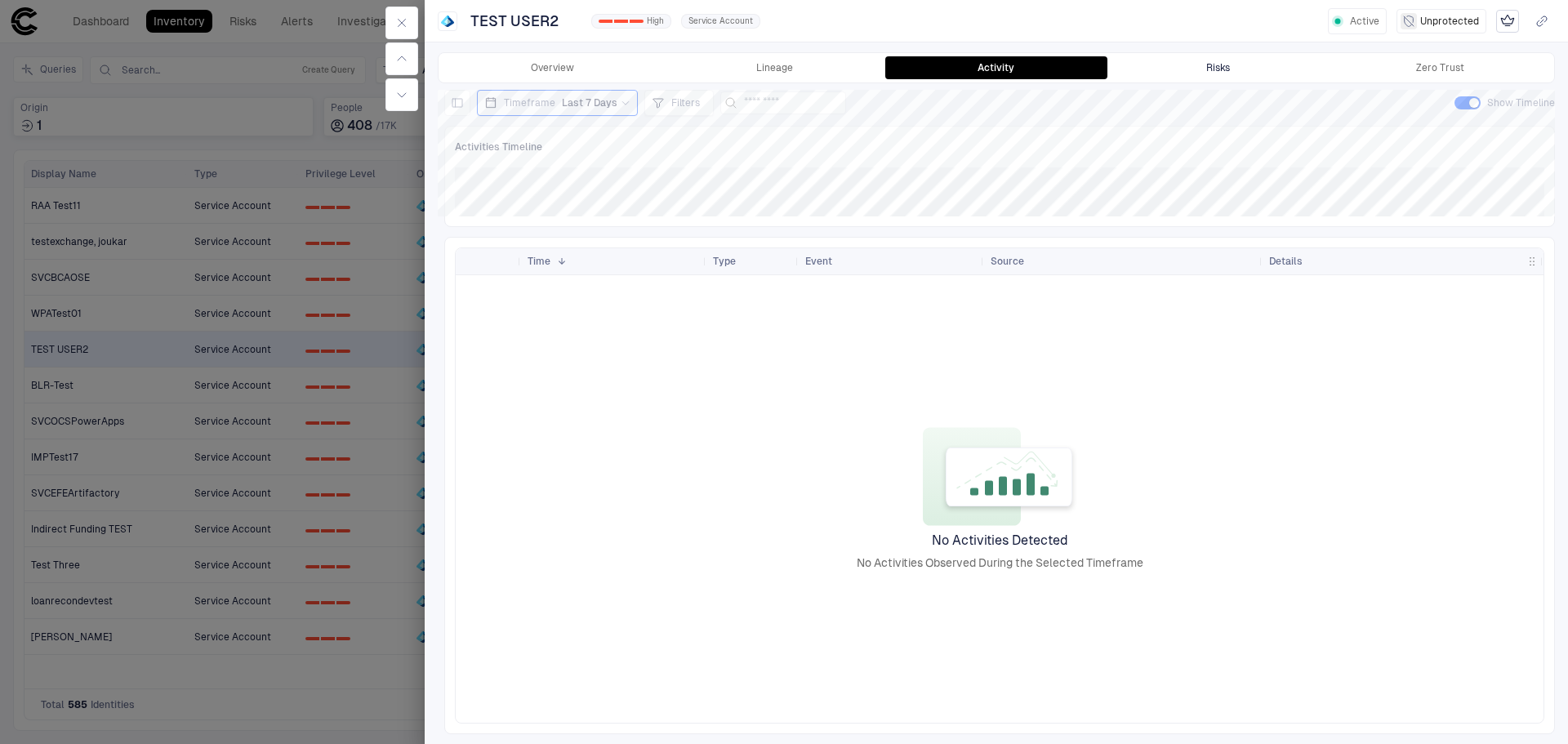
click at [1223, 62] on div "Risks" at bounding box center [1218, 67] width 24 height 13
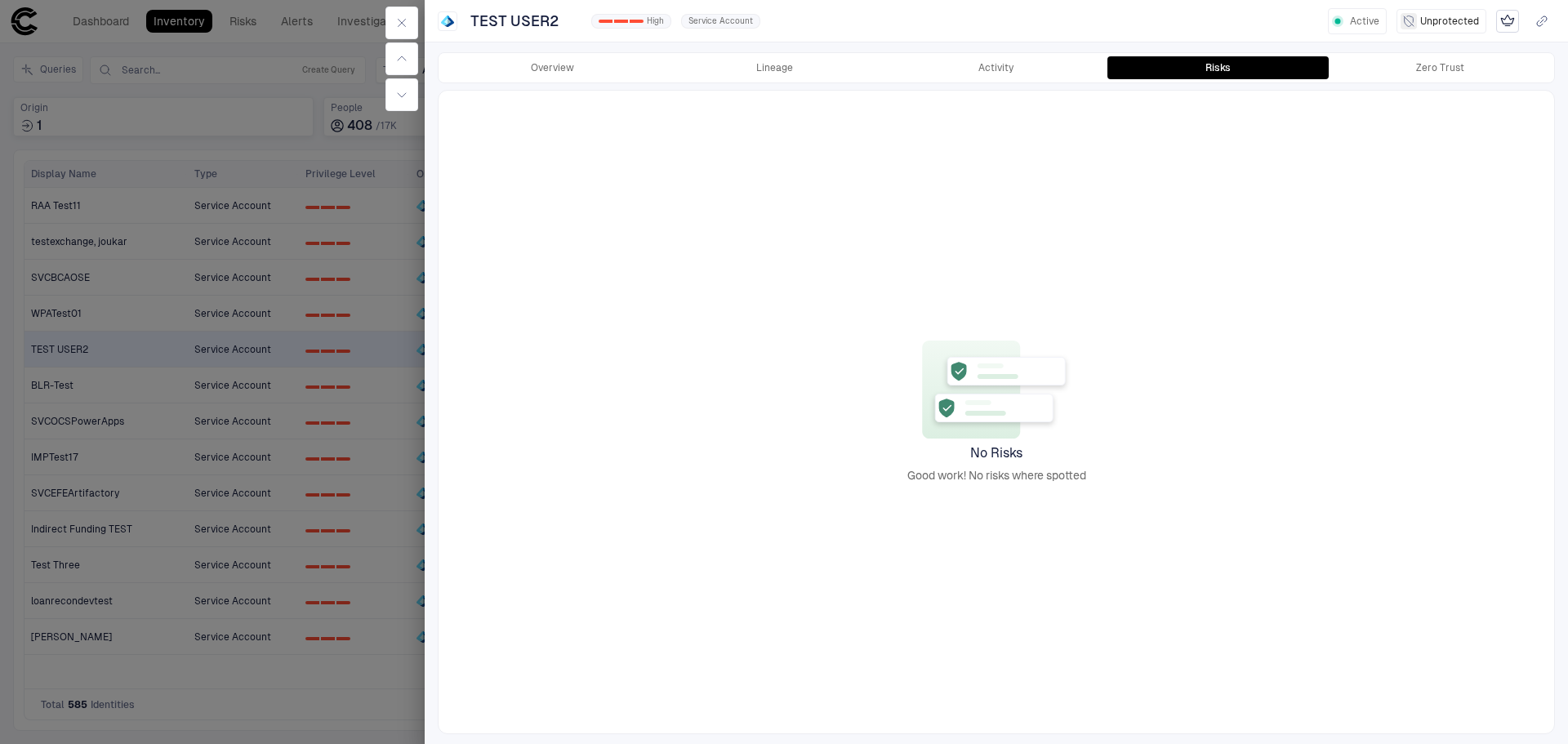
click at [297, 354] on div at bounding box center [784, 372] width 1568 height 744
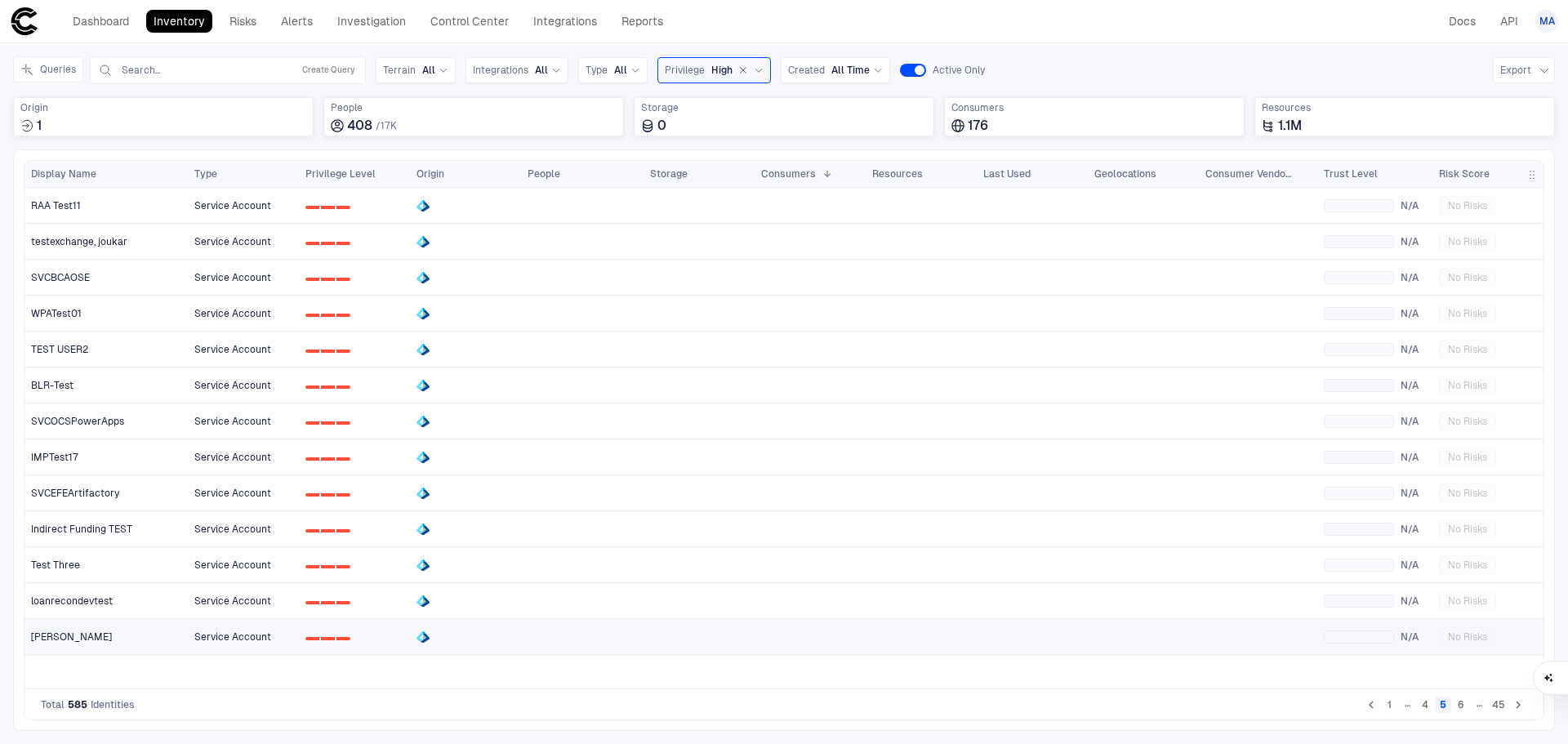
click at [131, 642] on div "[PERSON_NAME]" at bounding box center [107, 636] width 151 height 13
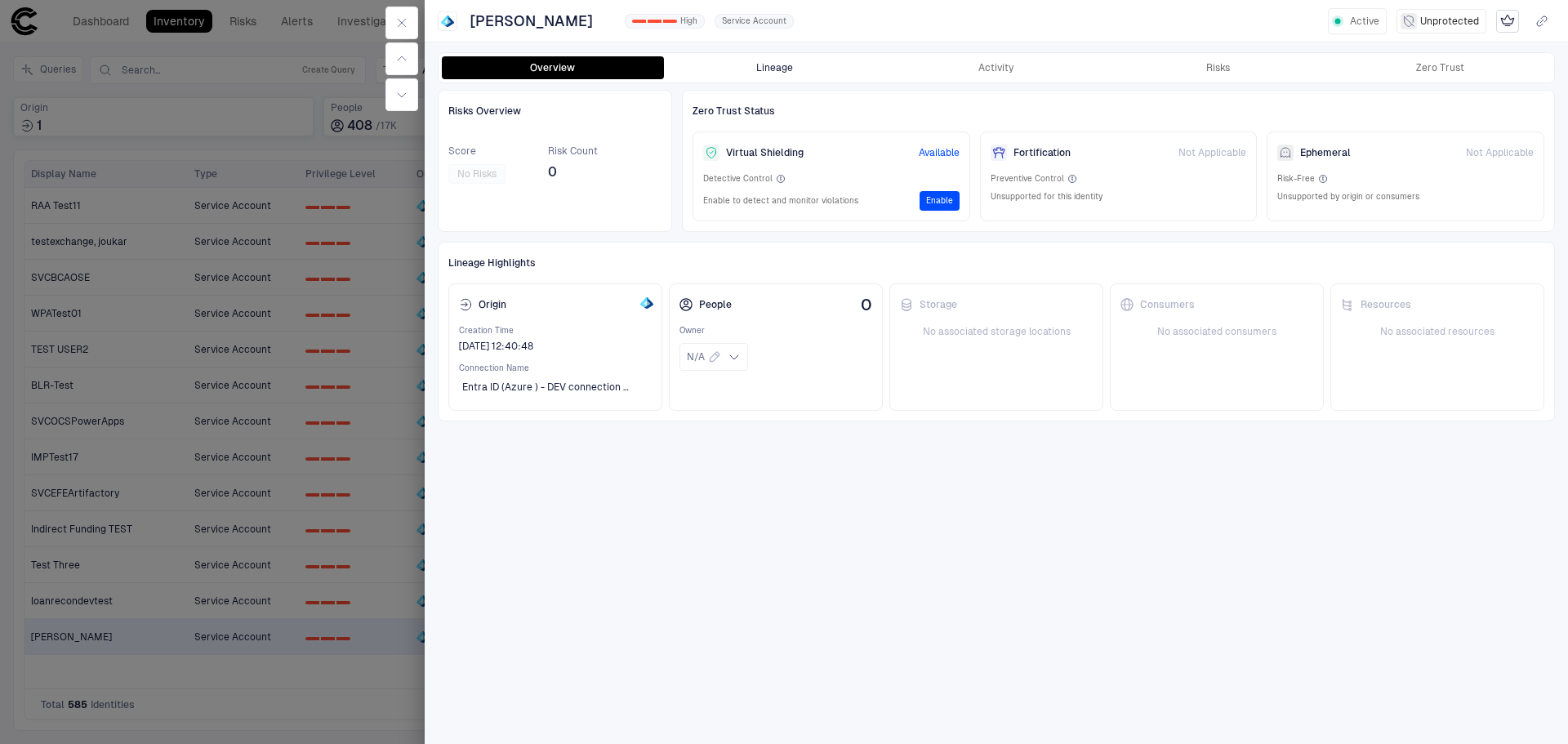
click at [795, 64] on button "Lineage" at bounding box center [775, 67] width 222 height 23
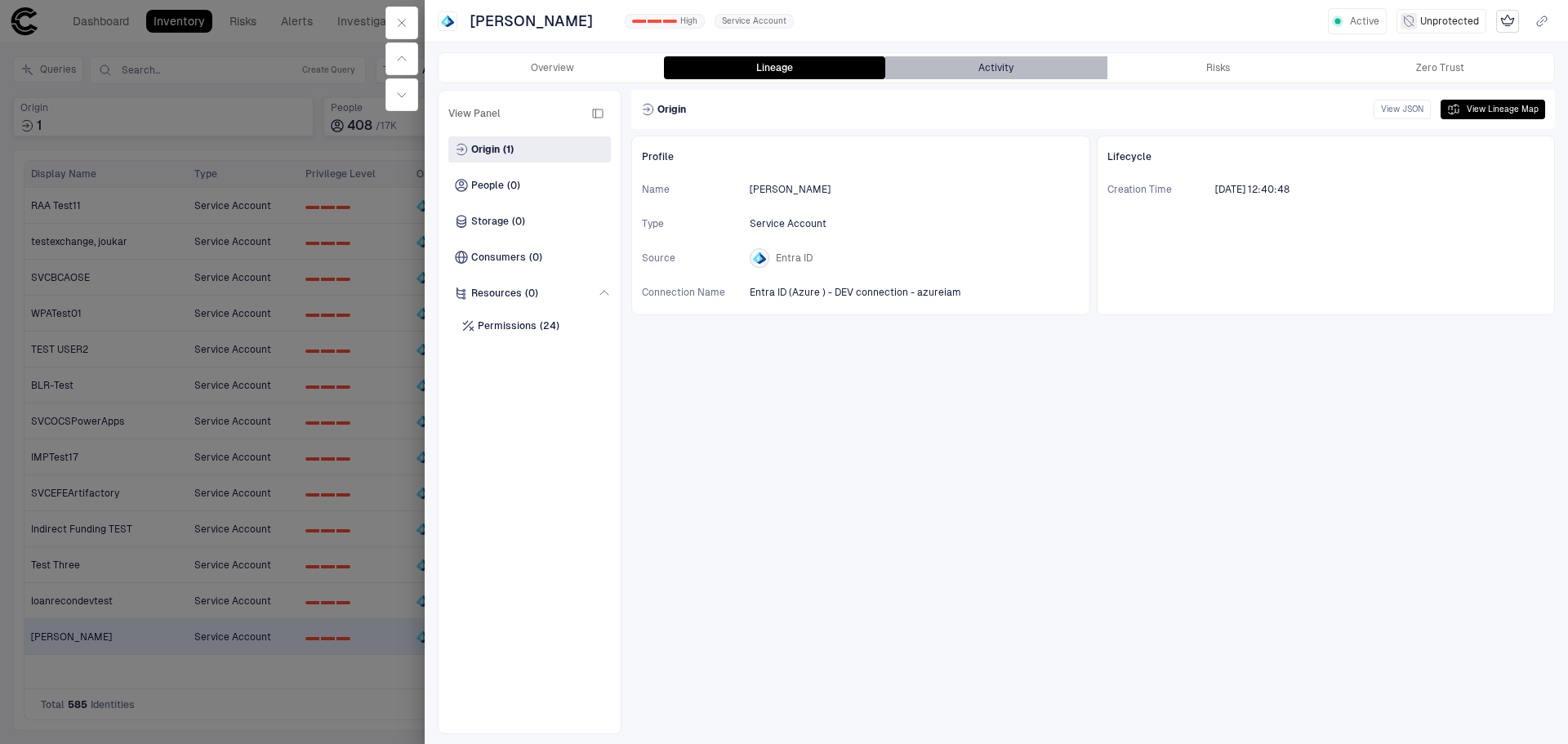
click at [995, 58] on button "Activity" at bounding box center [996, 67] width 222 height 23
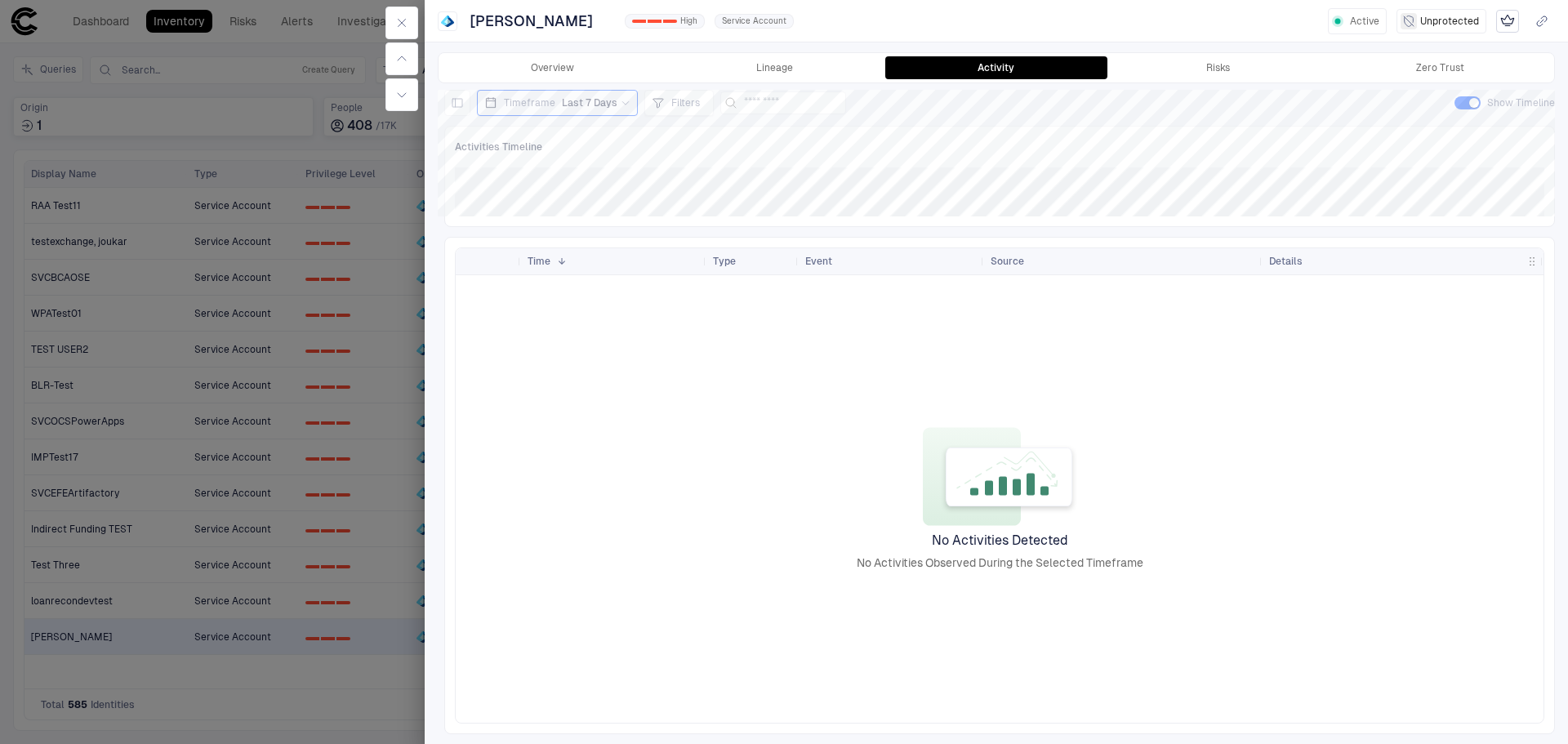
click at [218, 670] on div at bounding box center [784, 372] width 1568 height 744
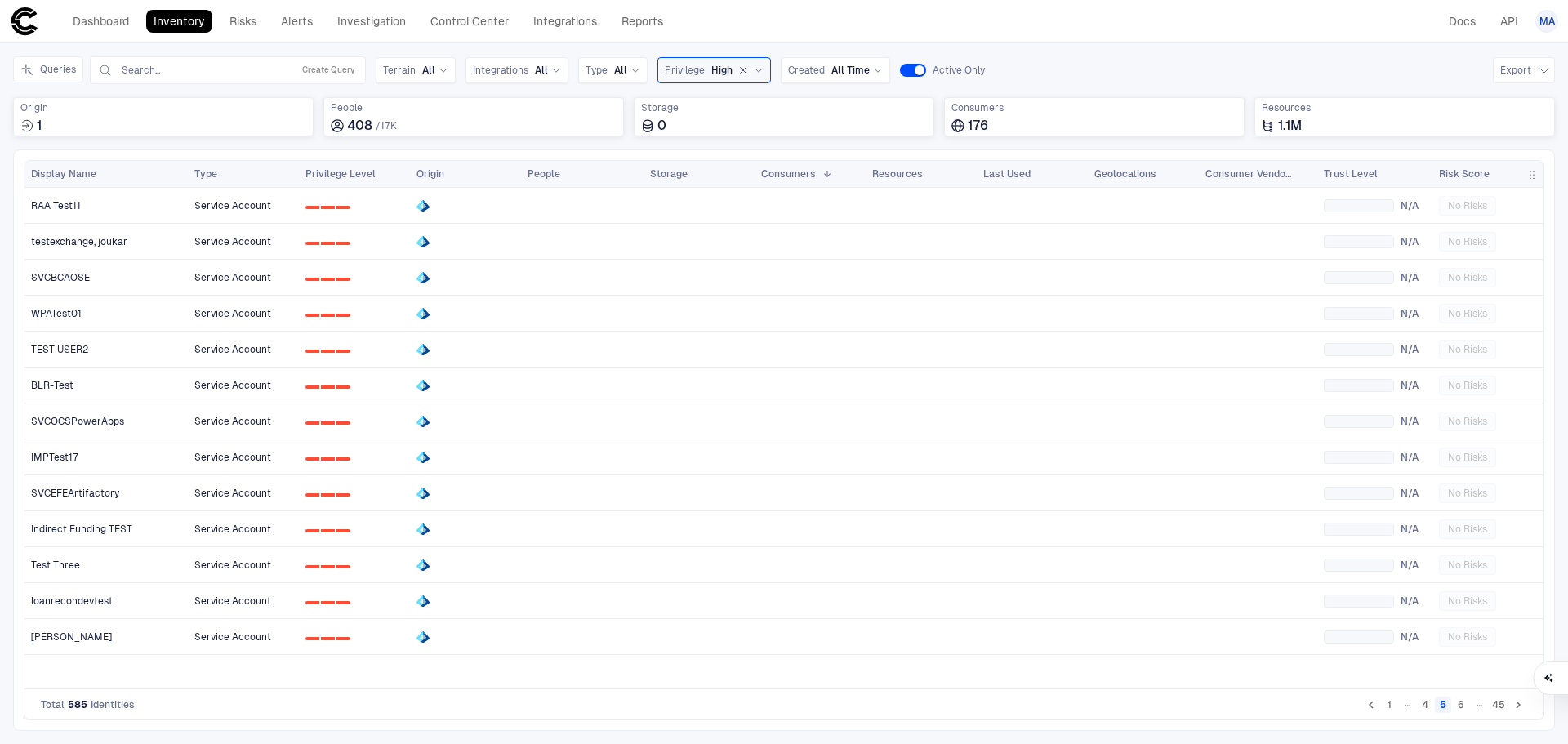
click at [1462, 704] on button "6" at bounding box center [1460, 705] width 17 height 17
click at [1465, 705] on button "7" at bounding box center [1460, 705] width 17 height 17
click at [1468, 705] on button "8" at bounding box center [1460, 705] width 17 height 17
click at [100, 597] on div "azu_iiqtest" at bounding box center [107, 601] width 151 height 13
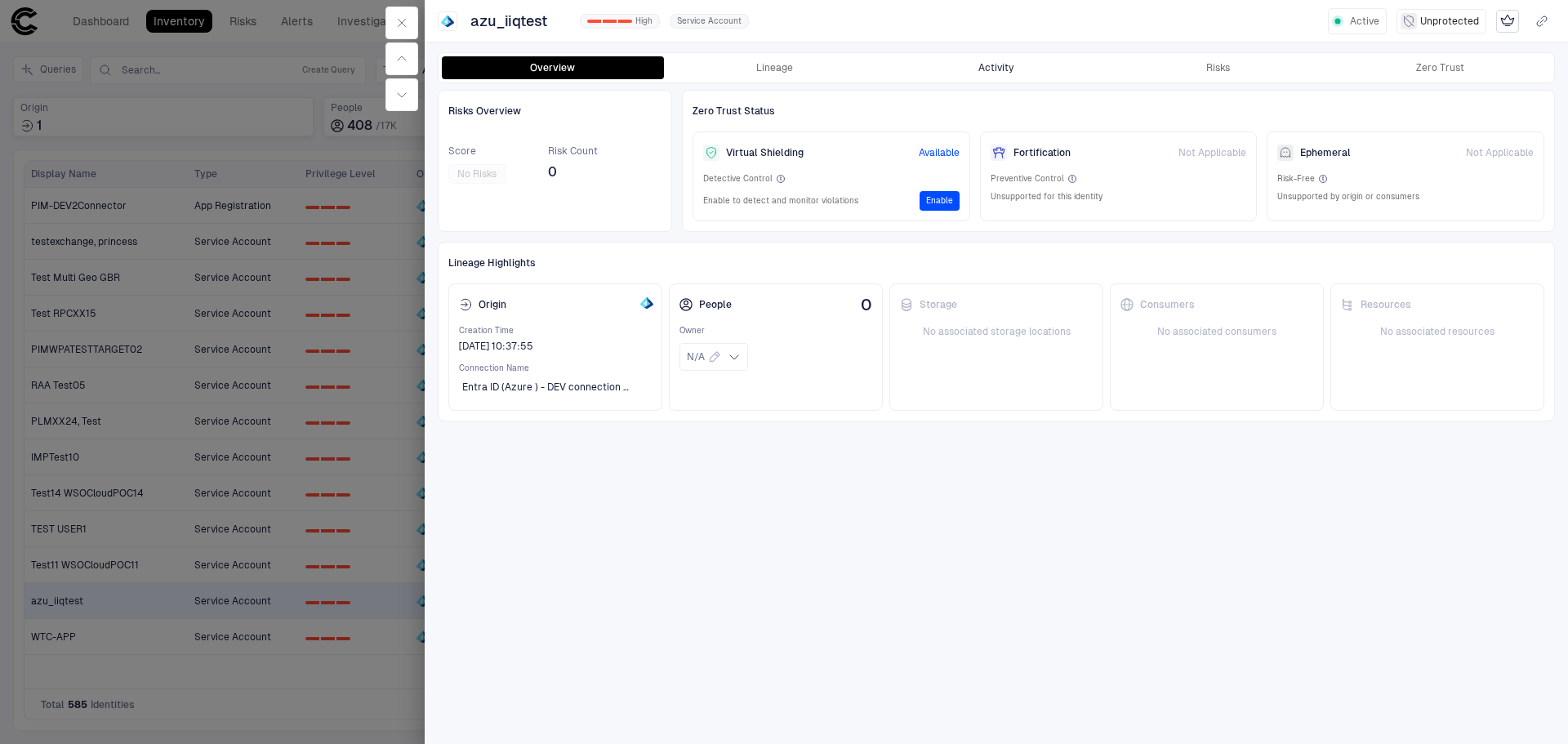
click at [1019, 68] on button "Activity" at bounding box center [996, 67] width 222 height 23
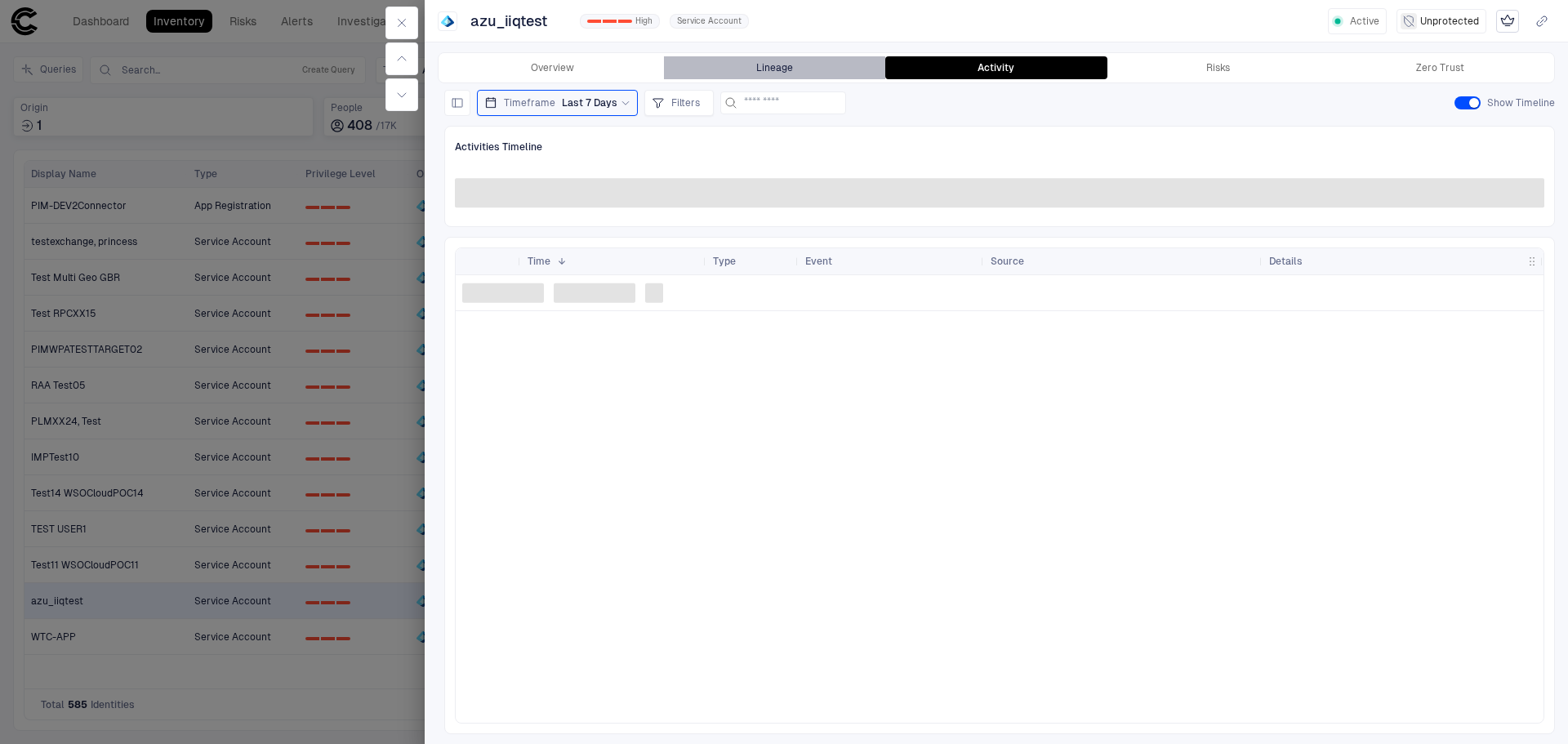
click at [781, 70] on button "Lineage" at bounding box center [775, 67] width 222 height 23
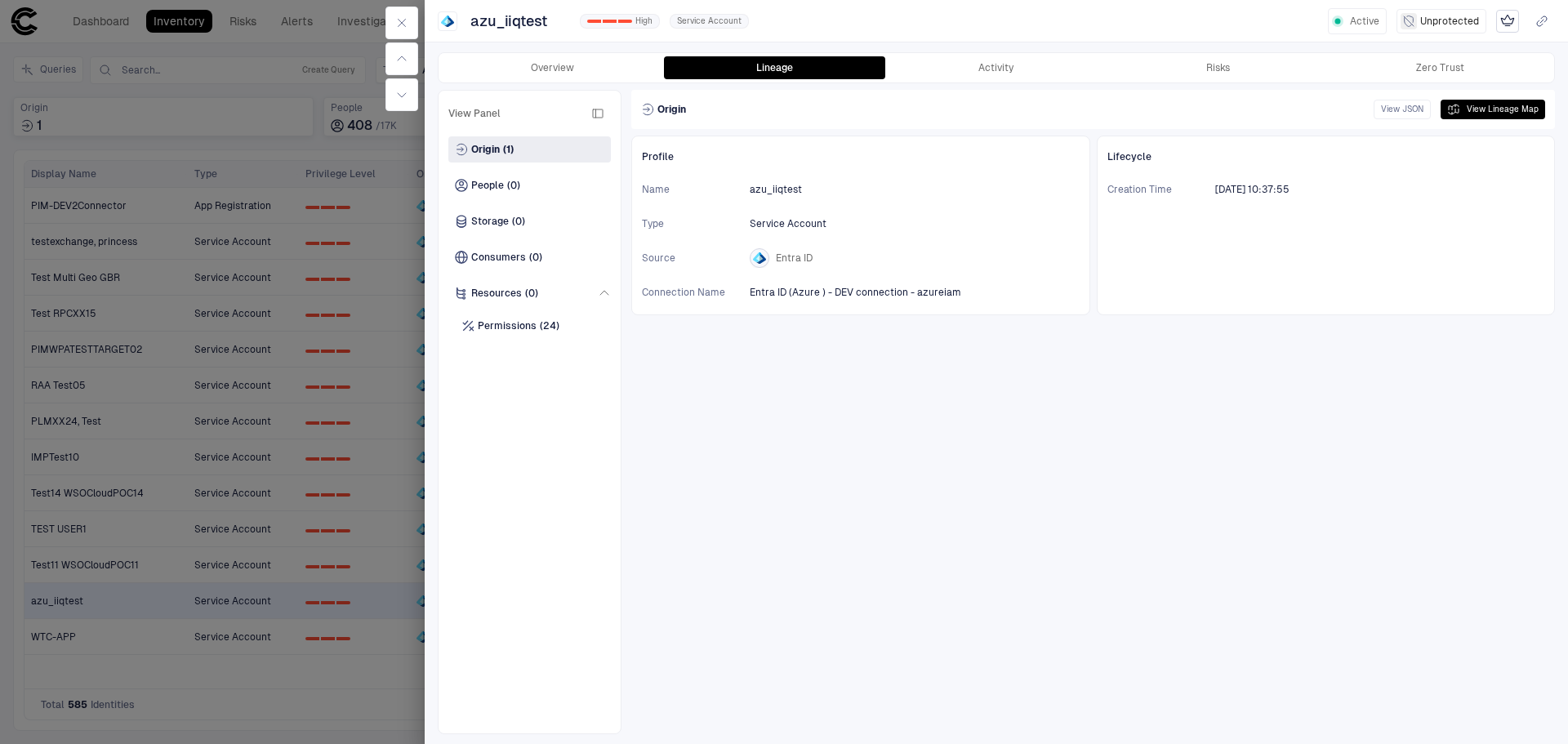
click at [275, 693] on div at bounding box center [784, 372] width 1568 height 744
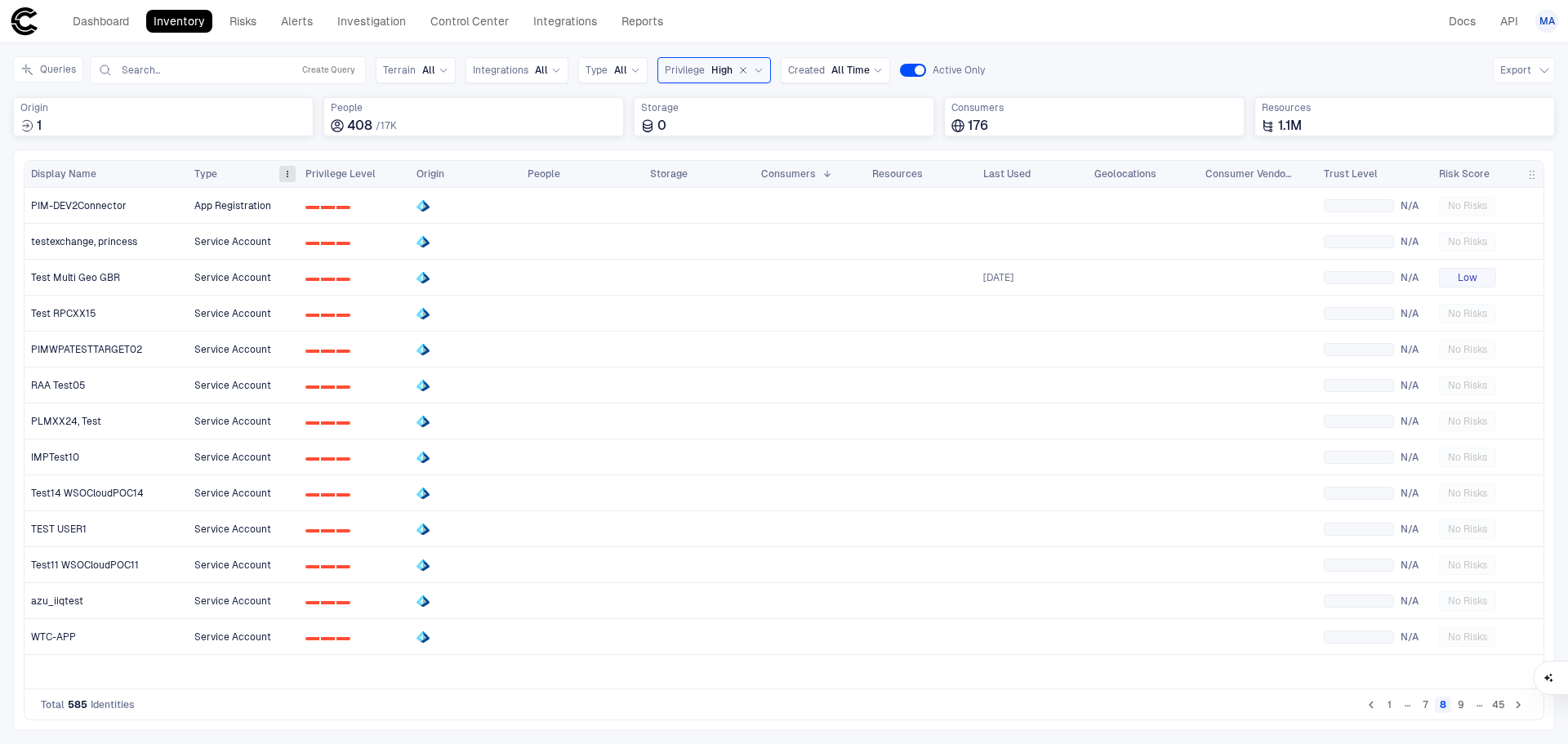
click at [288, 171] on span at bounding box center [287, 174] width 10 height 10
click at [247, 175] on div "Type" at bounding box center [235, 174] width 81 height 18
click at [283, 173] on span at bounding box center [287, 174] width 10 height 10
click at [774, 20] on div "Dashboard Inventory Risks Alerts Investigation Control Center Integrations Repo…" at bounding box center [784, 22] width 1548 height 29
click at [738, 66] on icon "button" at bounding box center [743, 71] width 10 height 10
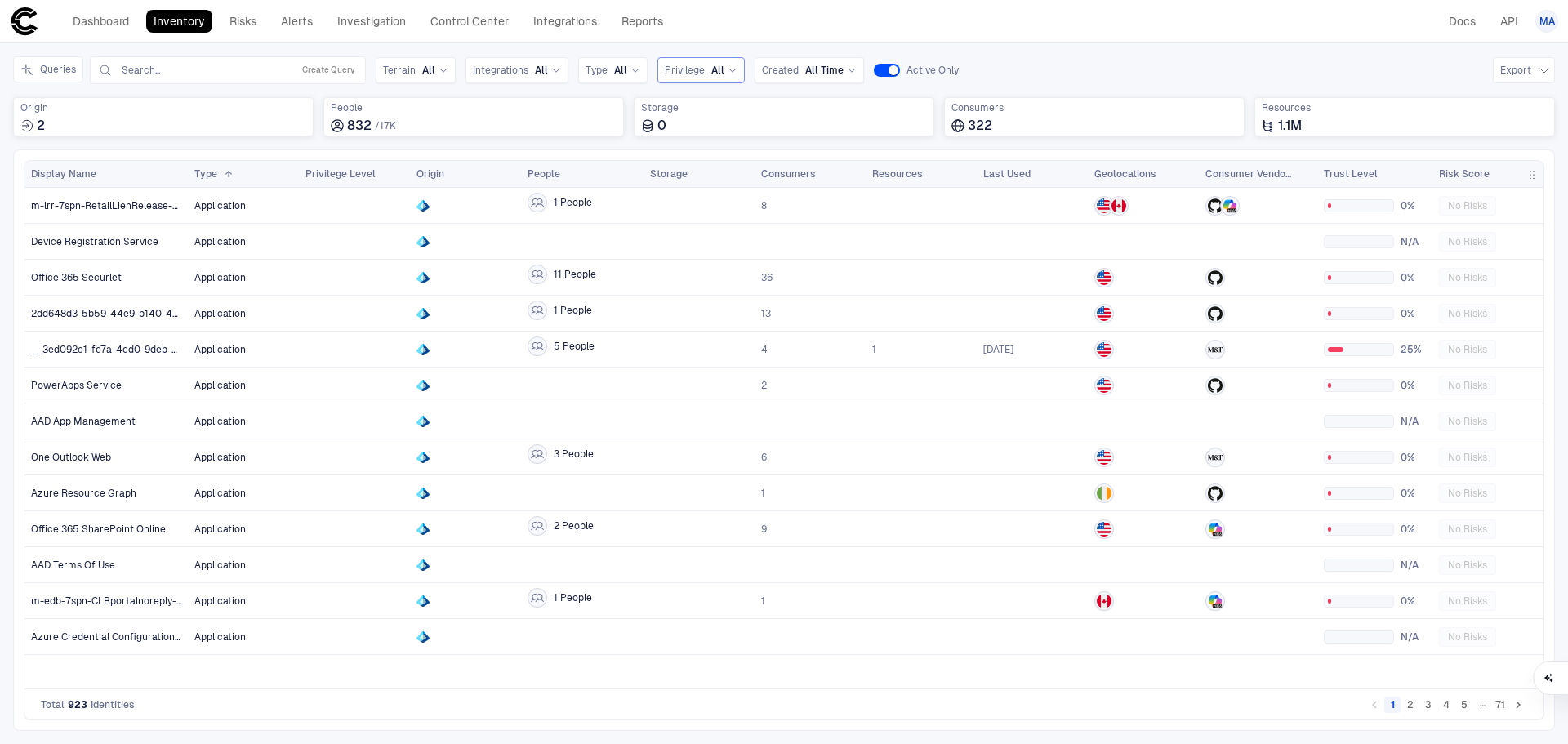
click at [1405, 704] on button "2" at bounding box center [1410, 705] width 17 height 17
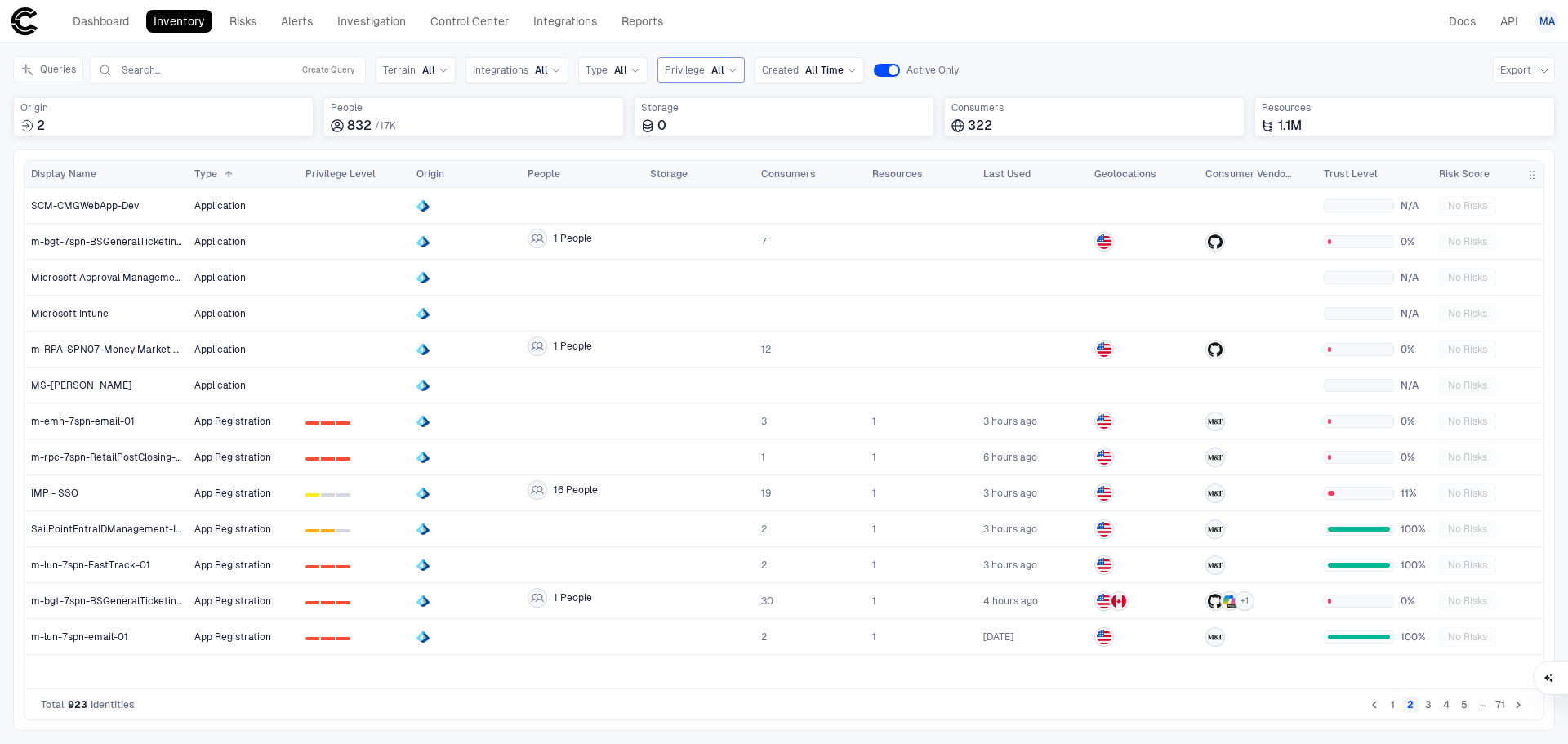
click at [1428, 704] on button "3" at bounding box center [1428, 705] width 17 height 17
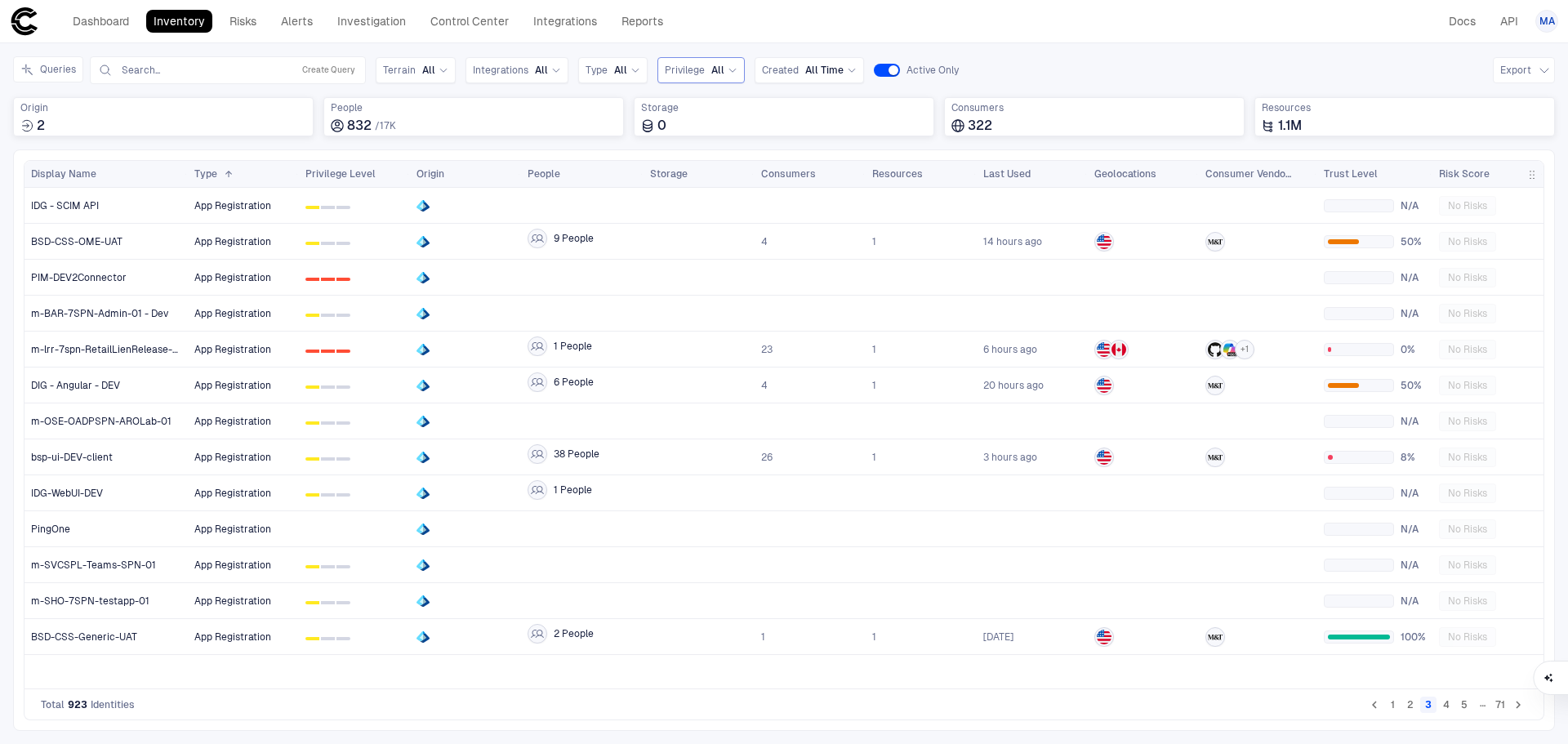
click at [1439, 704] on button "4" at bounding box center [1445, 705] width 17 height 17
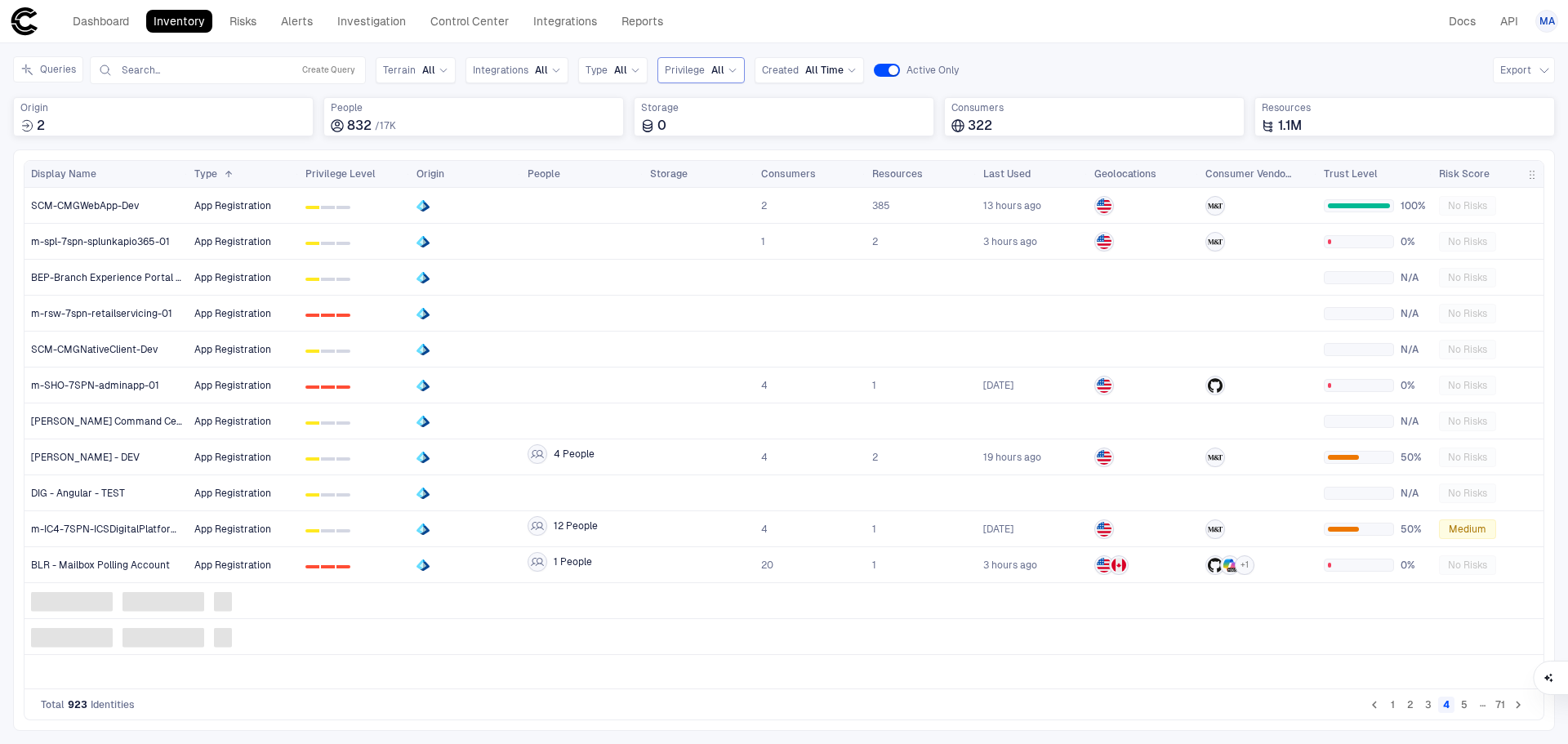
click at [1472, 704] on li "5" at bounding box center [1464, 705] width 18 height 20
click at [1461, 706] on button "5" at bounding box center [1464, 705] width 17 height 17
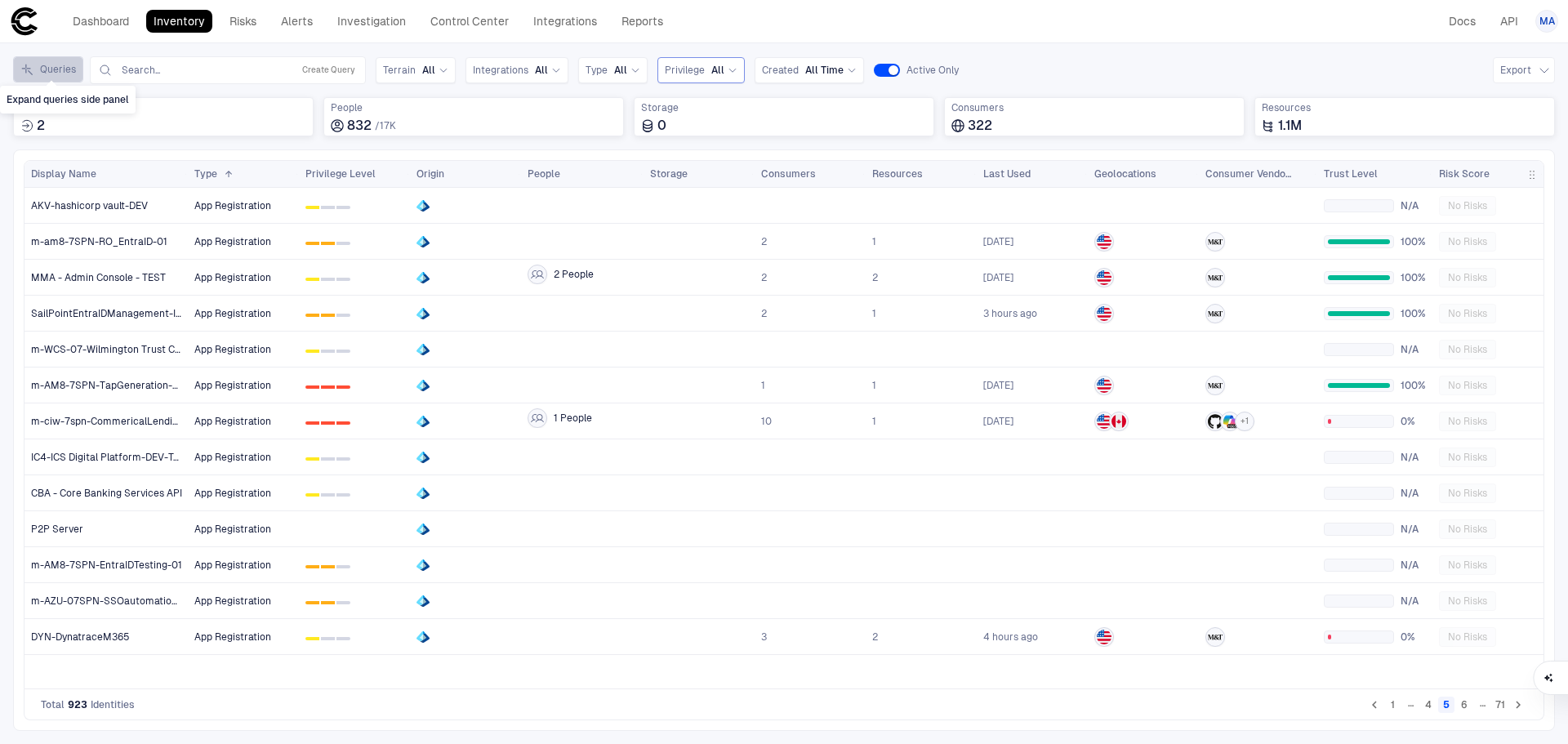
click at [32, 61] on button "Queries" at bounding box center [48, 69] width 71 height 27
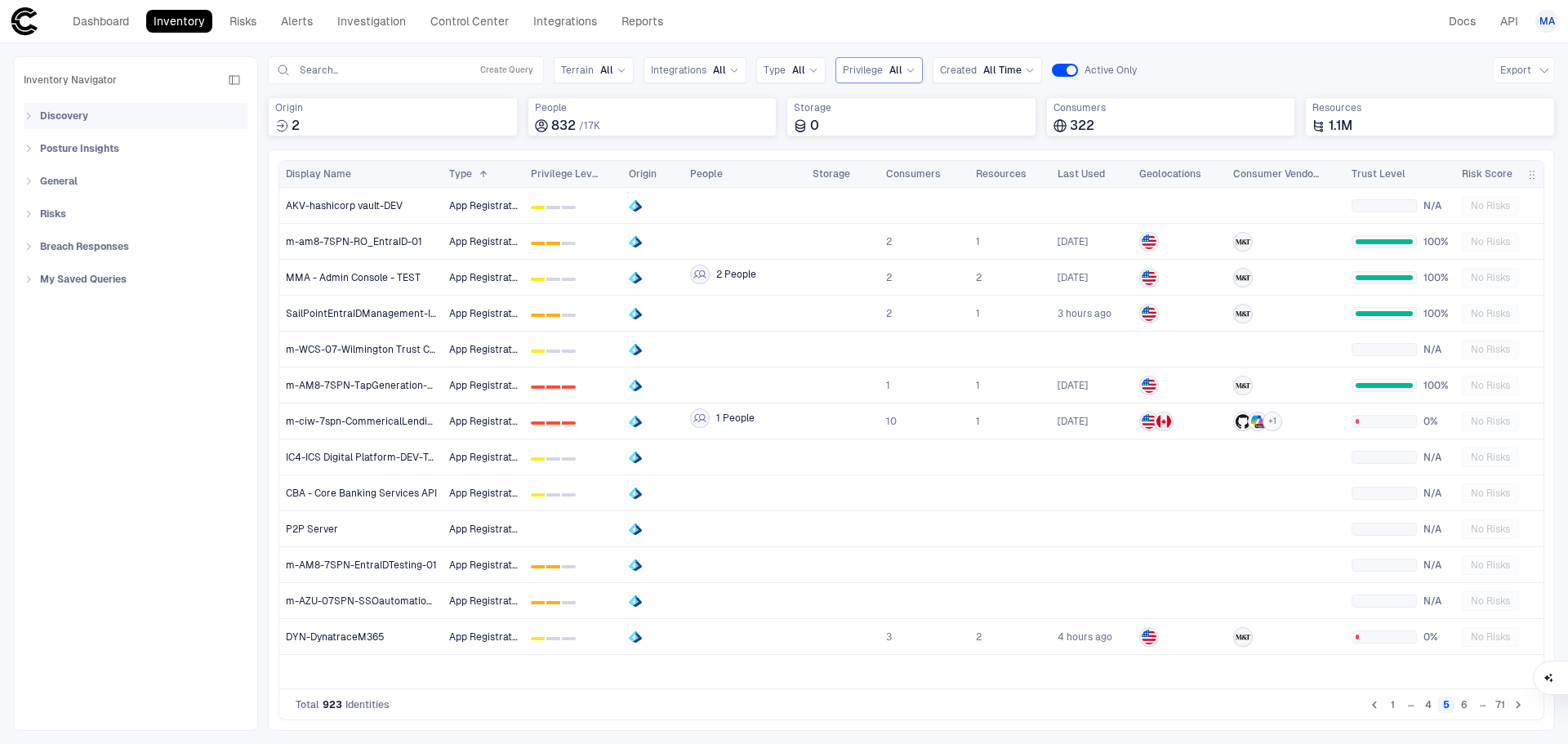
click at [34, 119] on div "Discovery" at bounding box center [140, 116] width 214 height 27
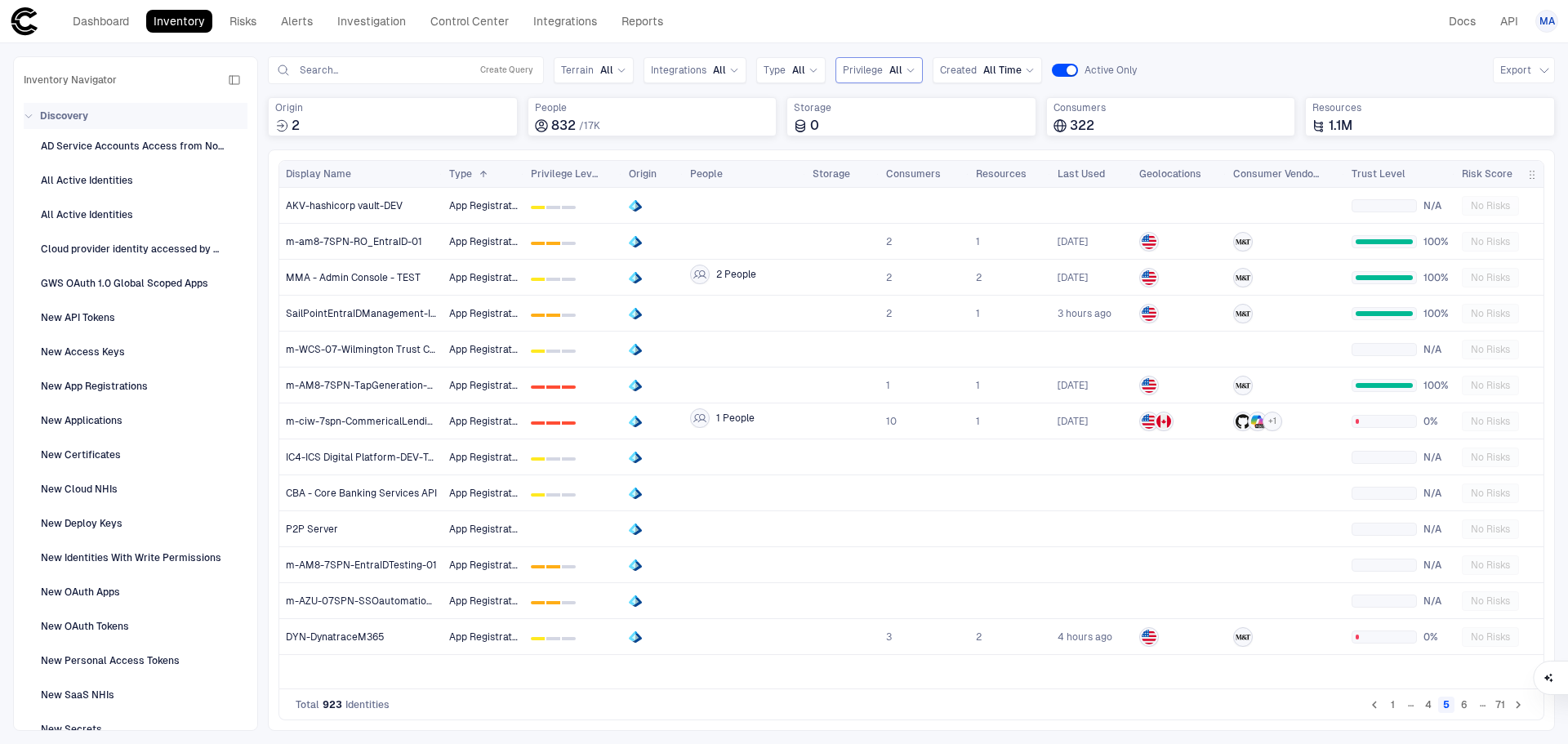
click at [34, 119] on div "Discovery" at bounding box center [140, 116] width 214 height 27
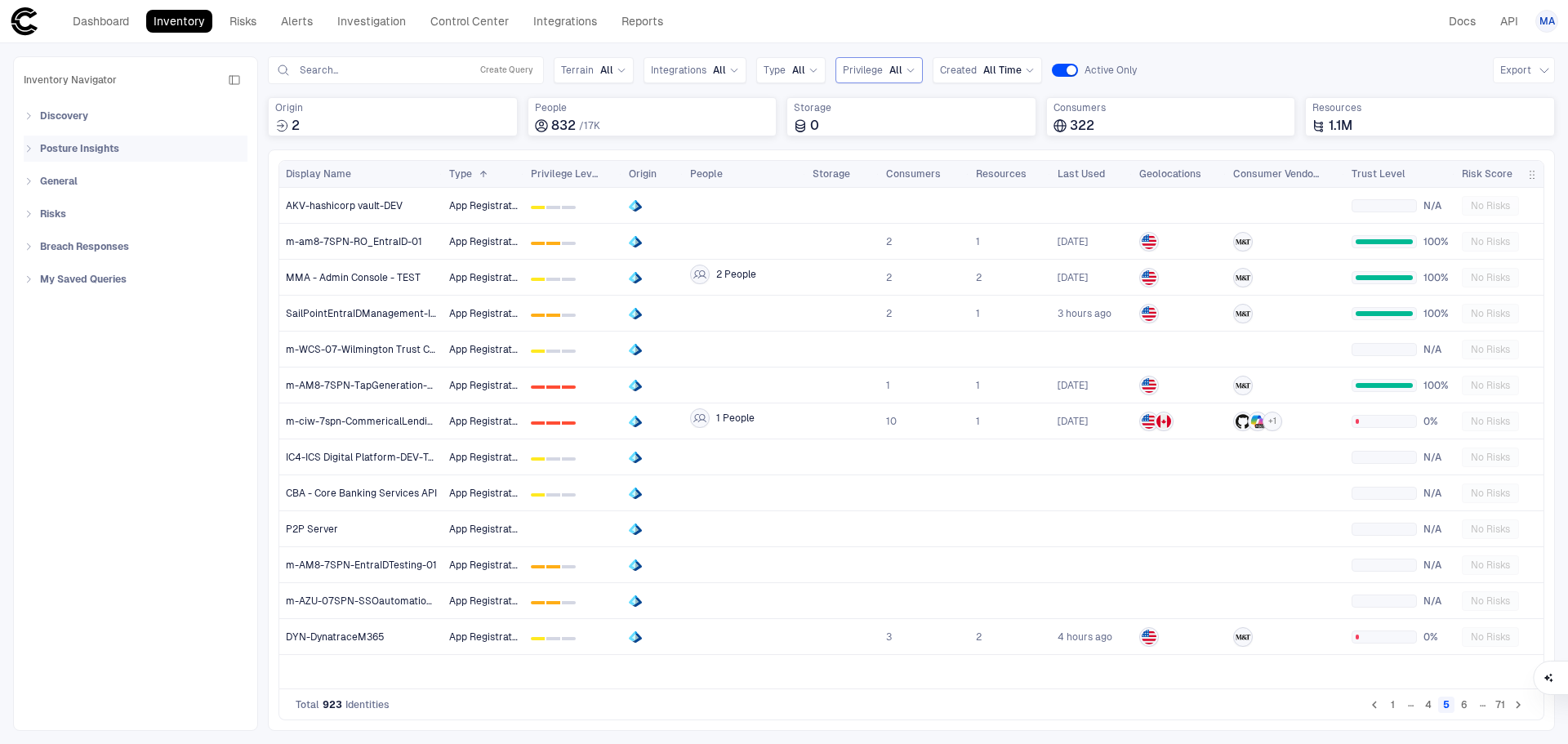
click at [34, 137] on div "Posture Insights" at bounding box center [140, 148] width 214 height 27
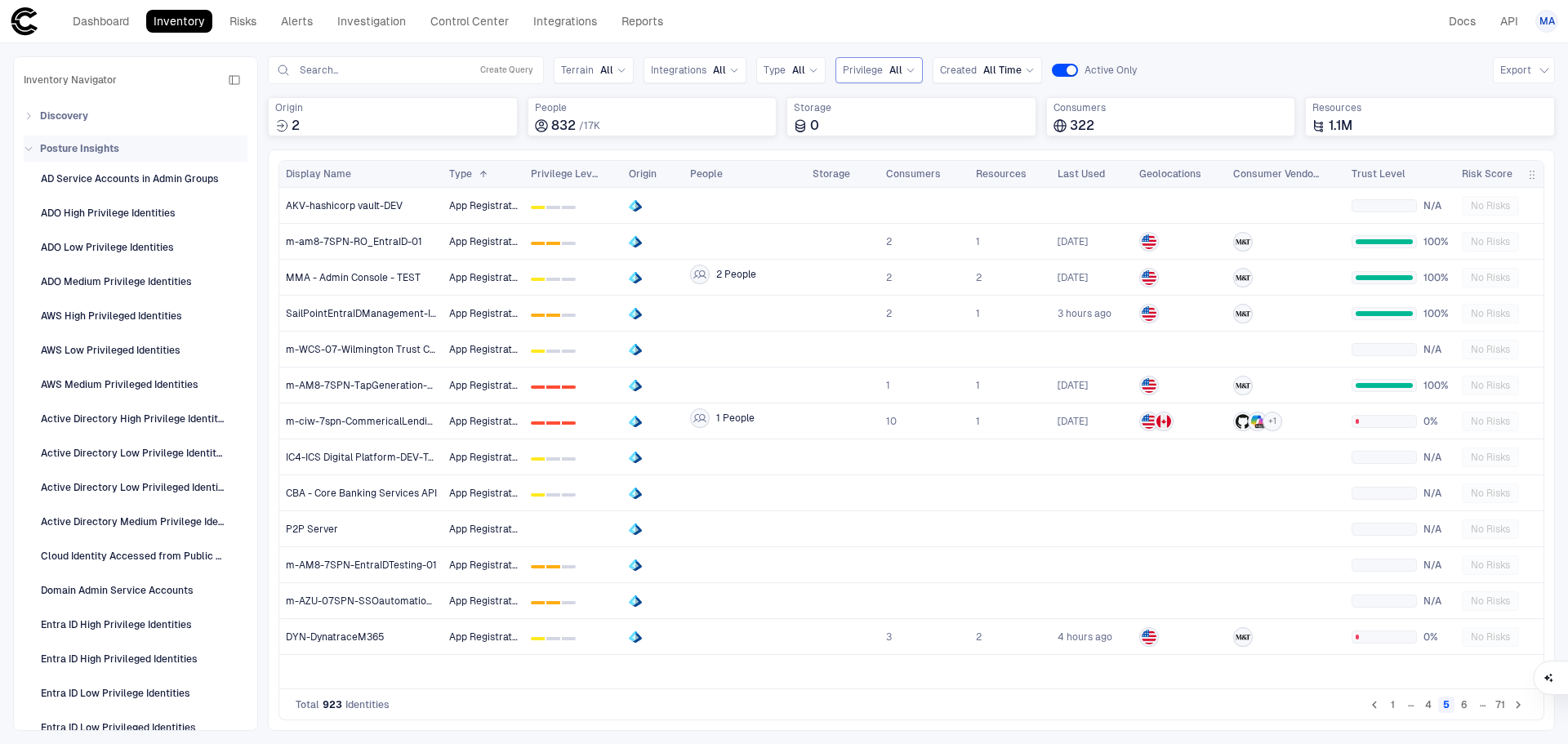
click at [34, 137] on div "Posture Insights" at bounding box center [140, 148] width 214 height 27
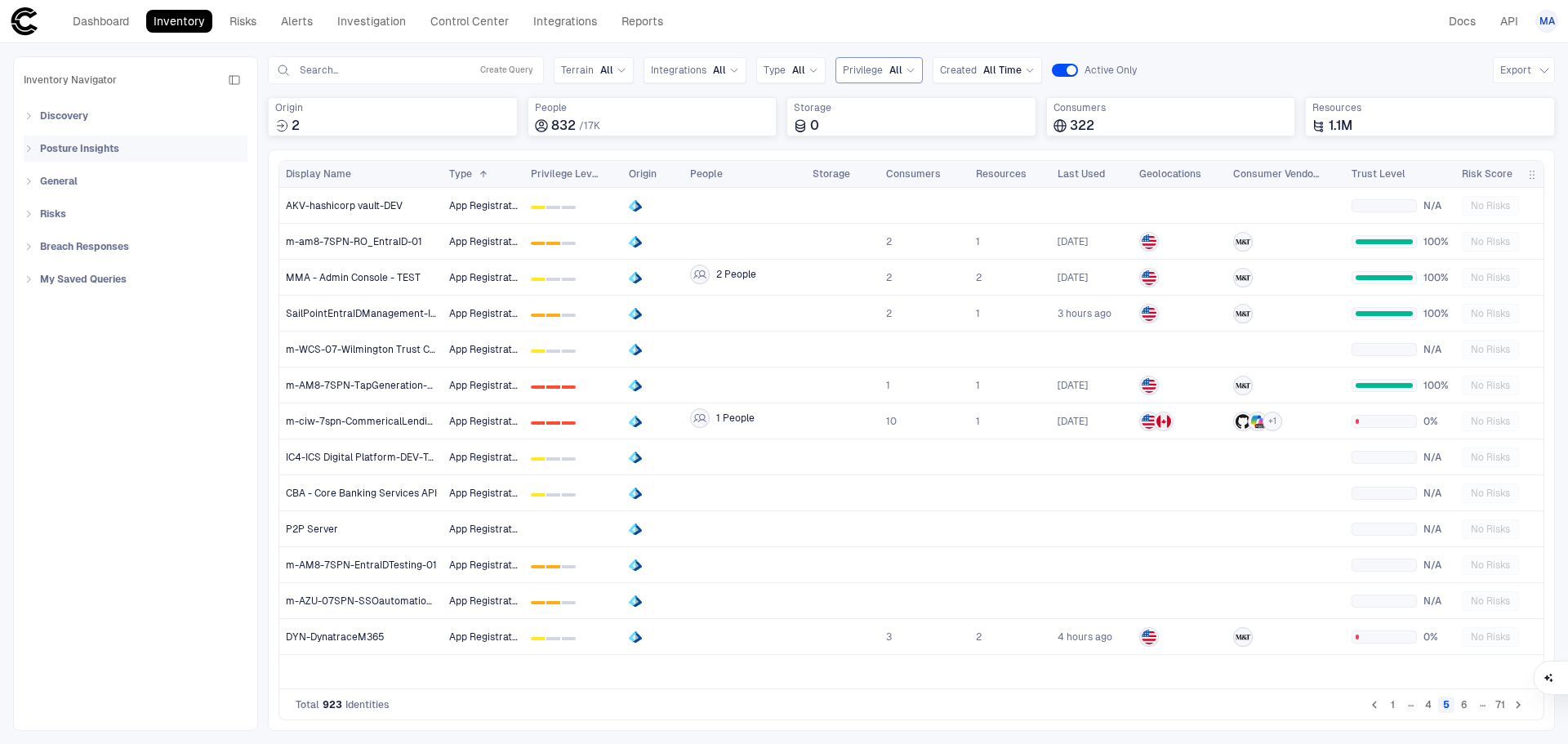
click at [31, 144] on icon at bounding box center [28, 148] width 10 height 10
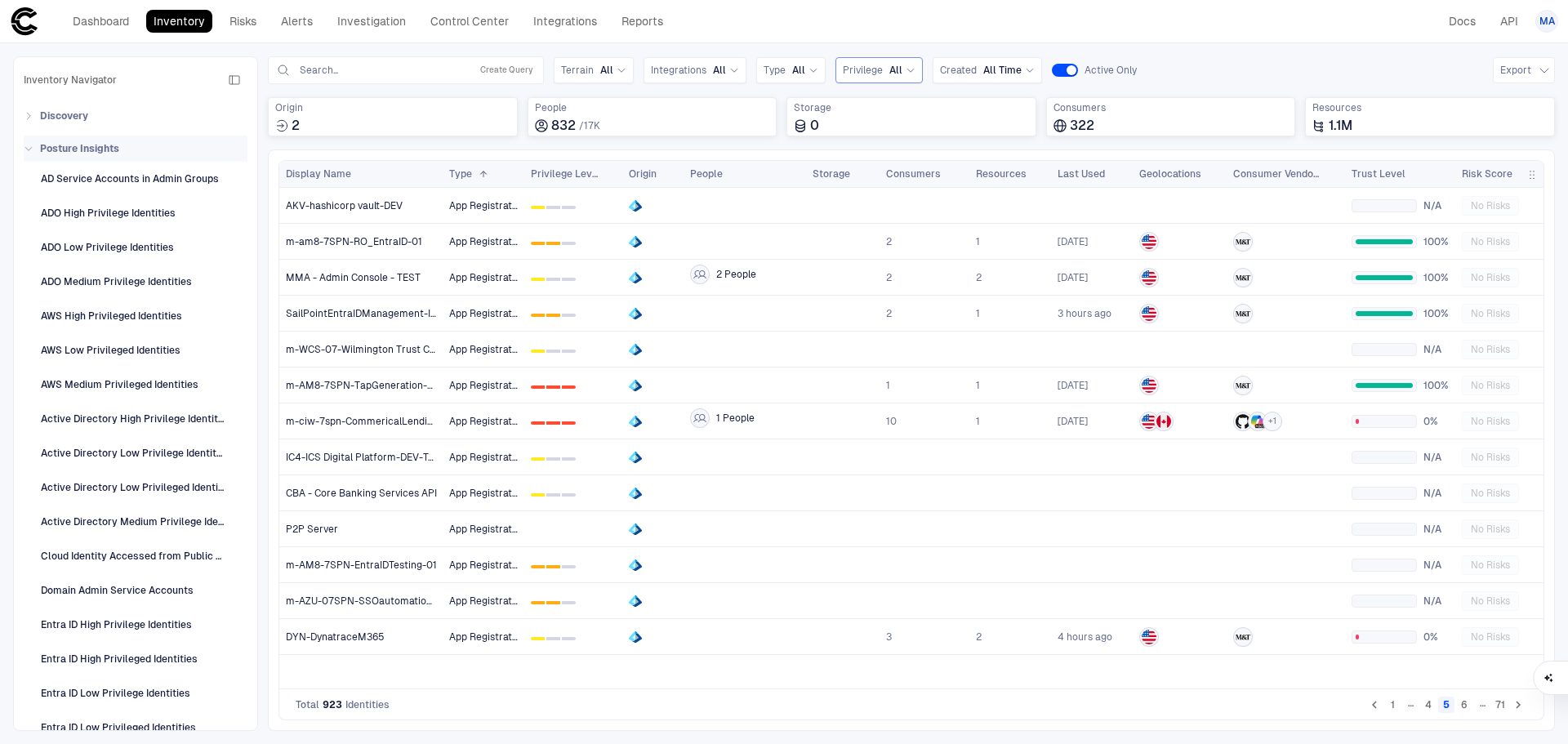
click at [31, 144] on icon at bounding box center [28, 148] width 10 height 10
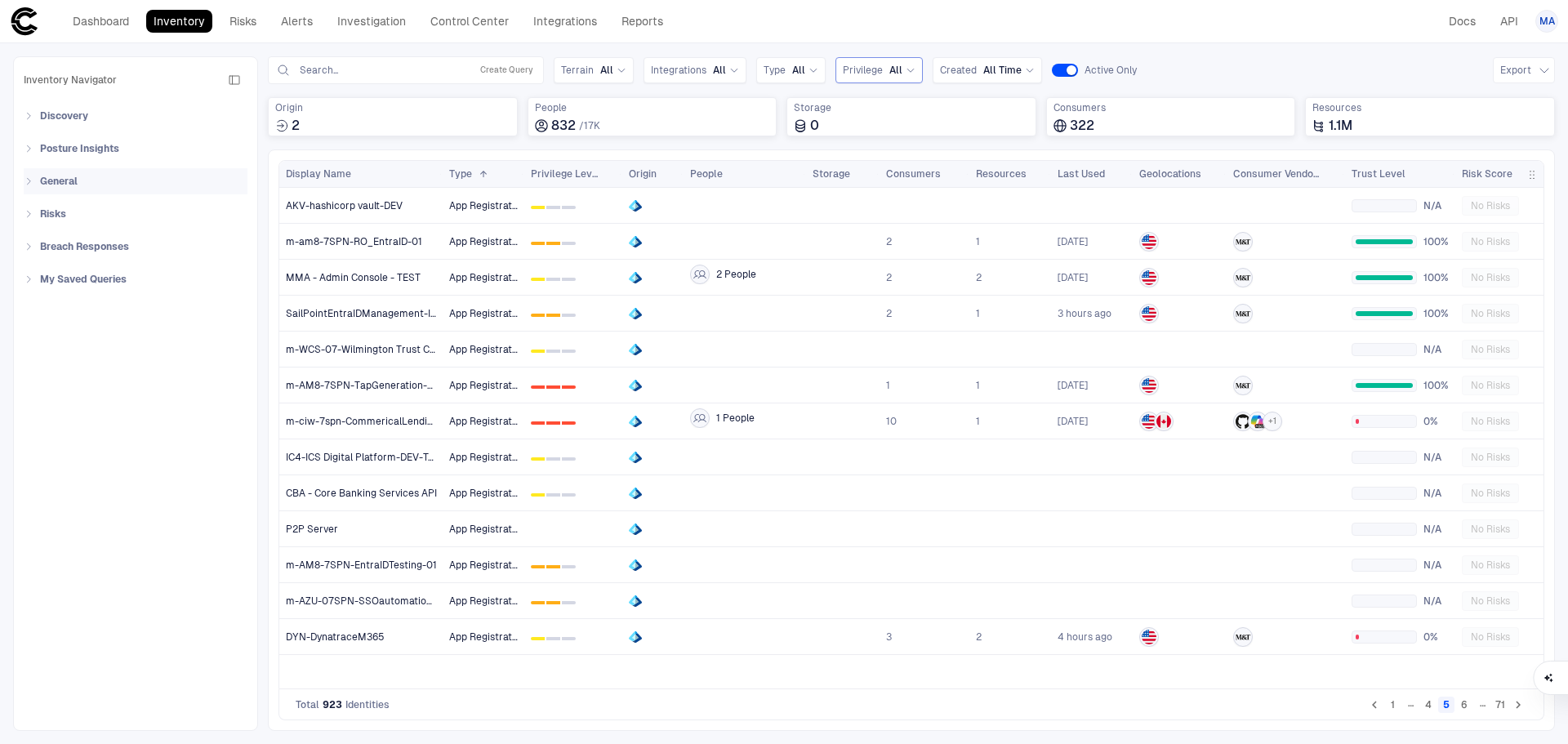
click at [27, 188] on div "General" at bounding box center [135, 181] width 224 height 27
click at [27, 212] on icon at bounding box center [28, 214] width 10 height 10
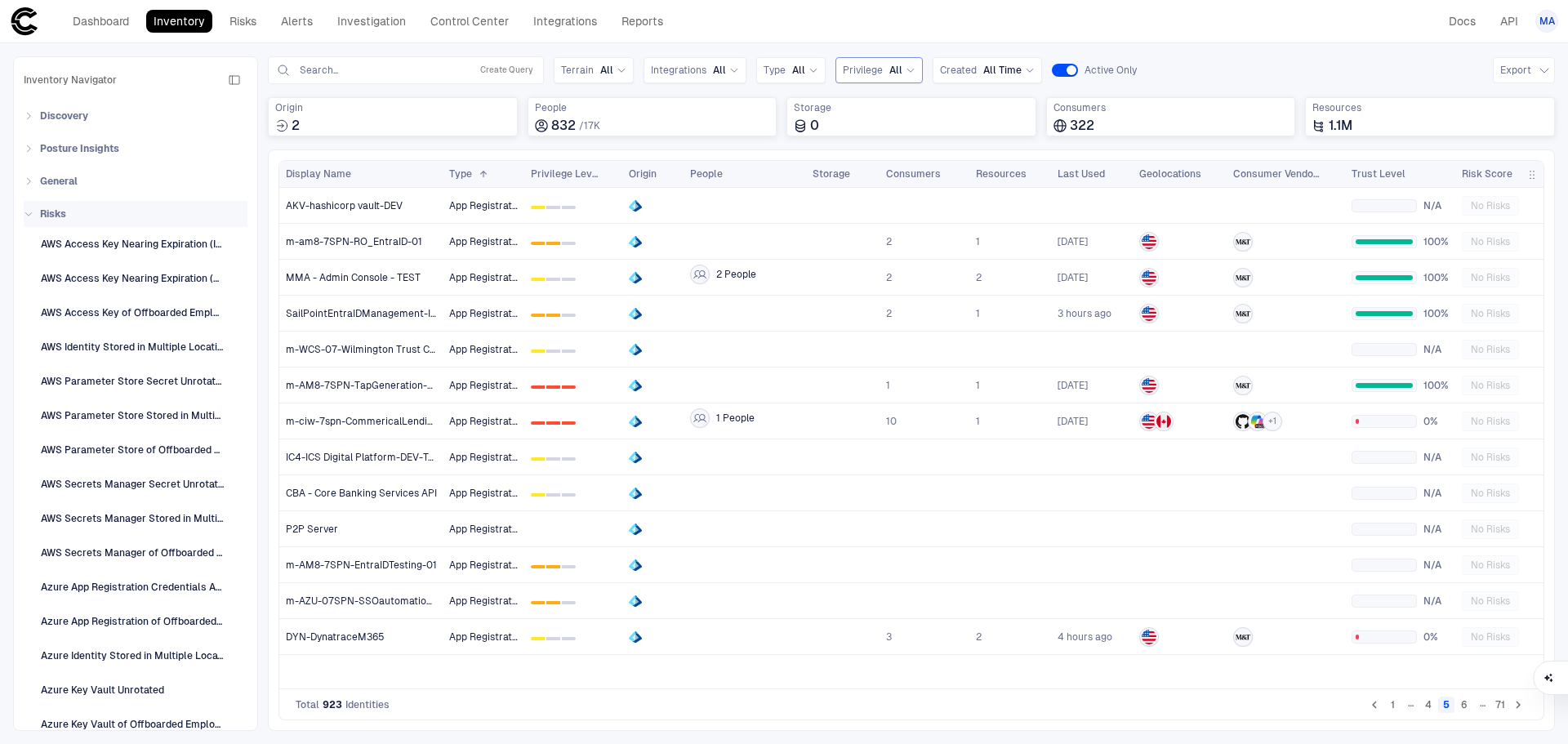
click at [27, 212] on icon at bounding box center [28, 214] width 10 height 10
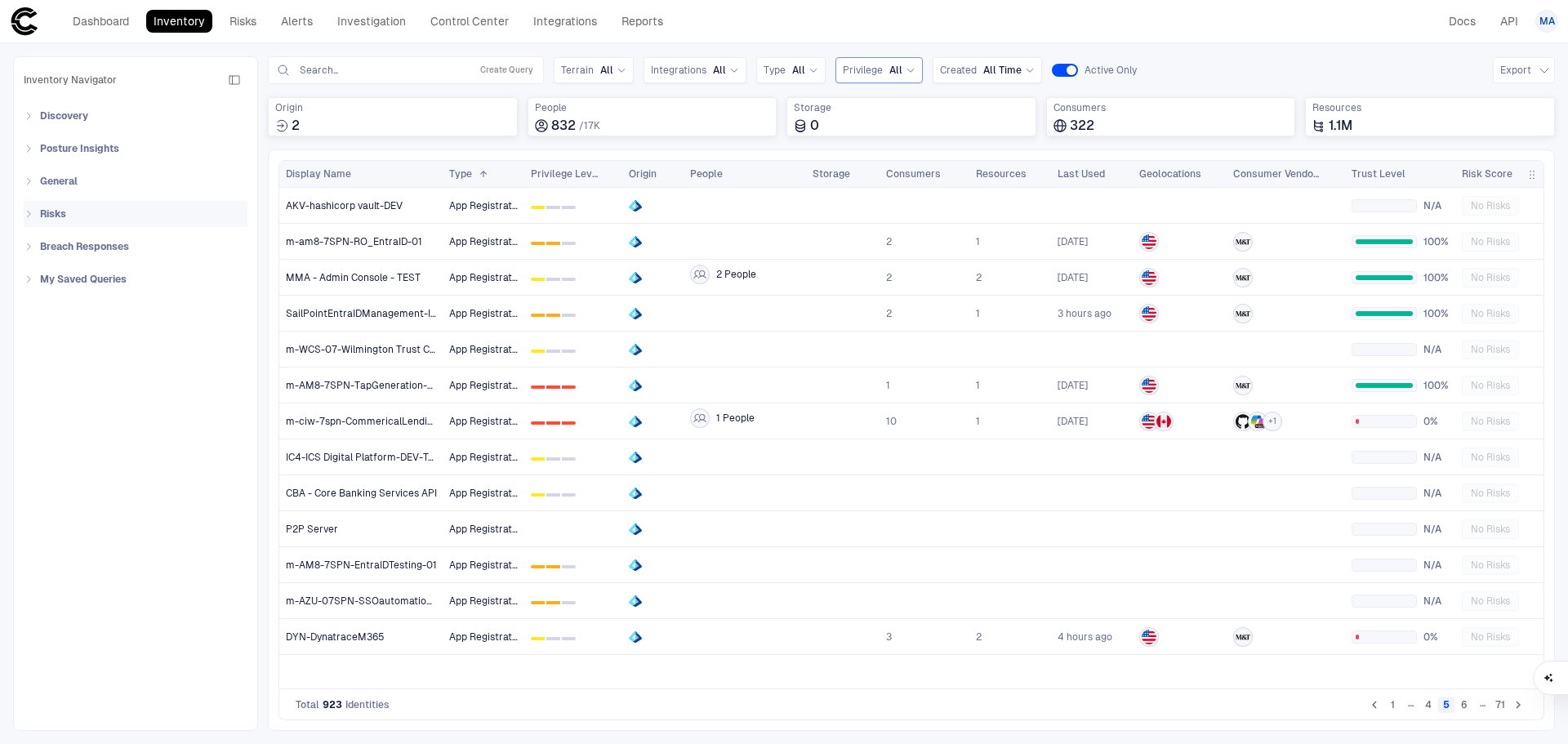
click at [27, 219] on div "Risks" at bounding box center [135, 214] width 224 height 27
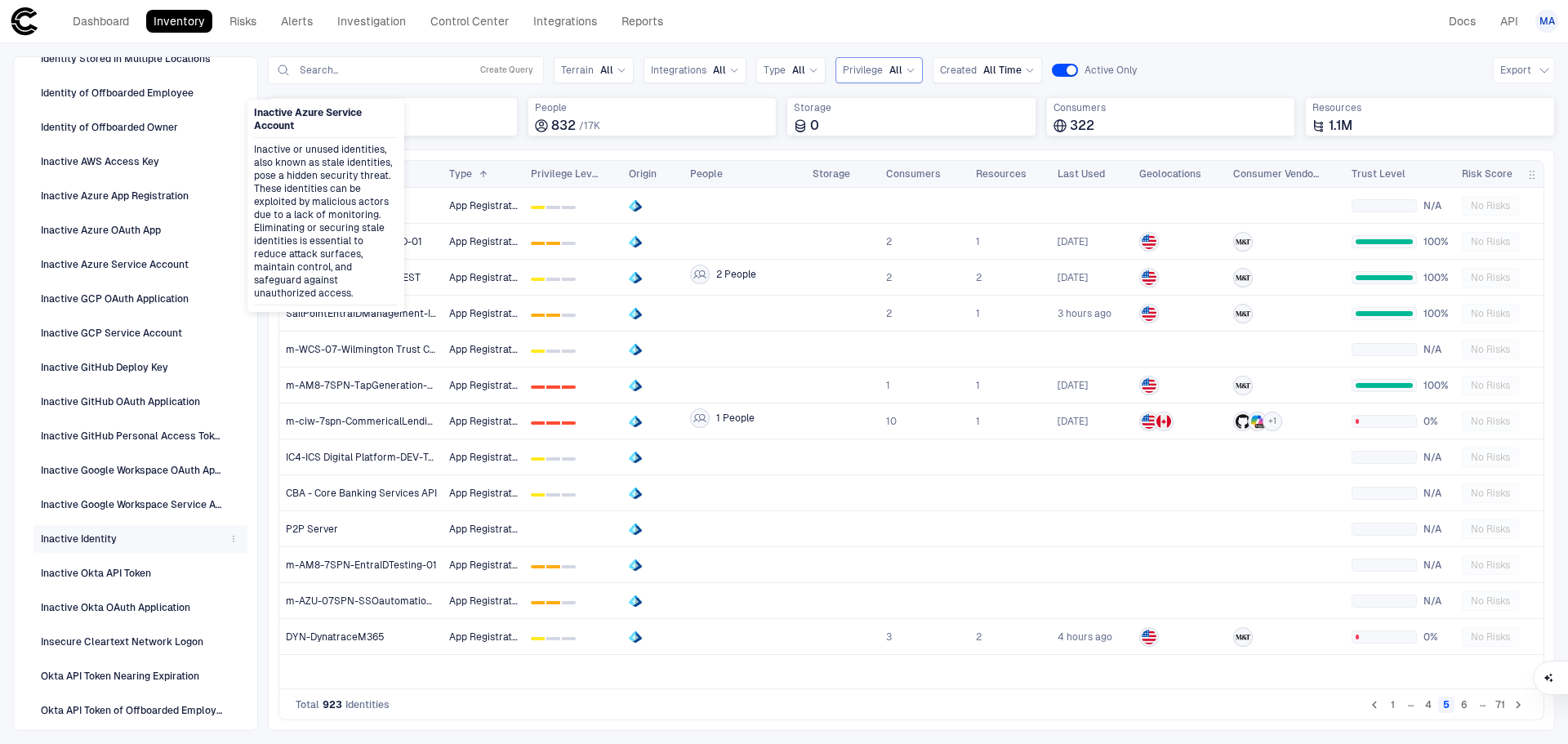
scroll to position [1480, 0]
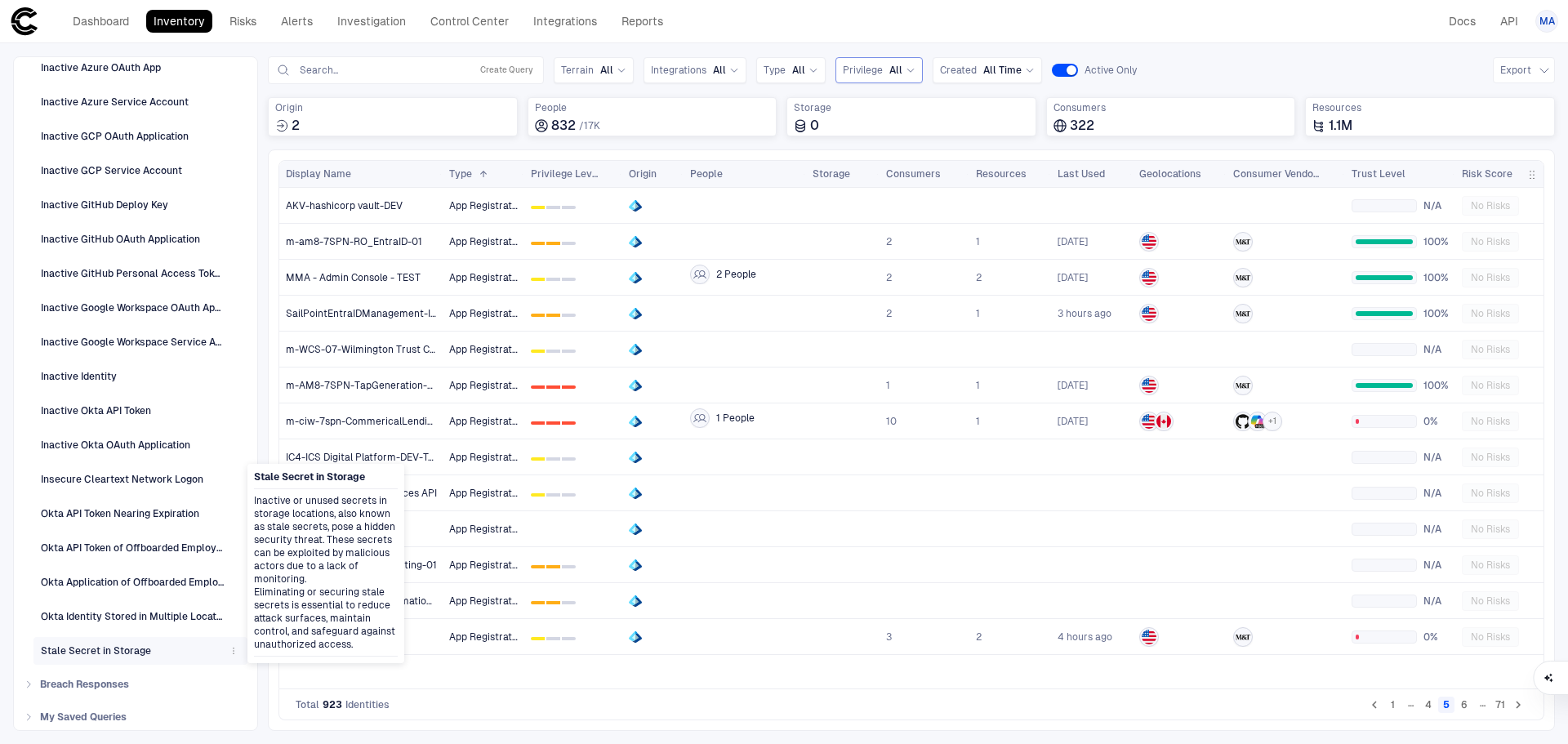
click at [113, 654] on div "Stale Secret in Storage" at bounding box center [96, 651] width 110 height 15
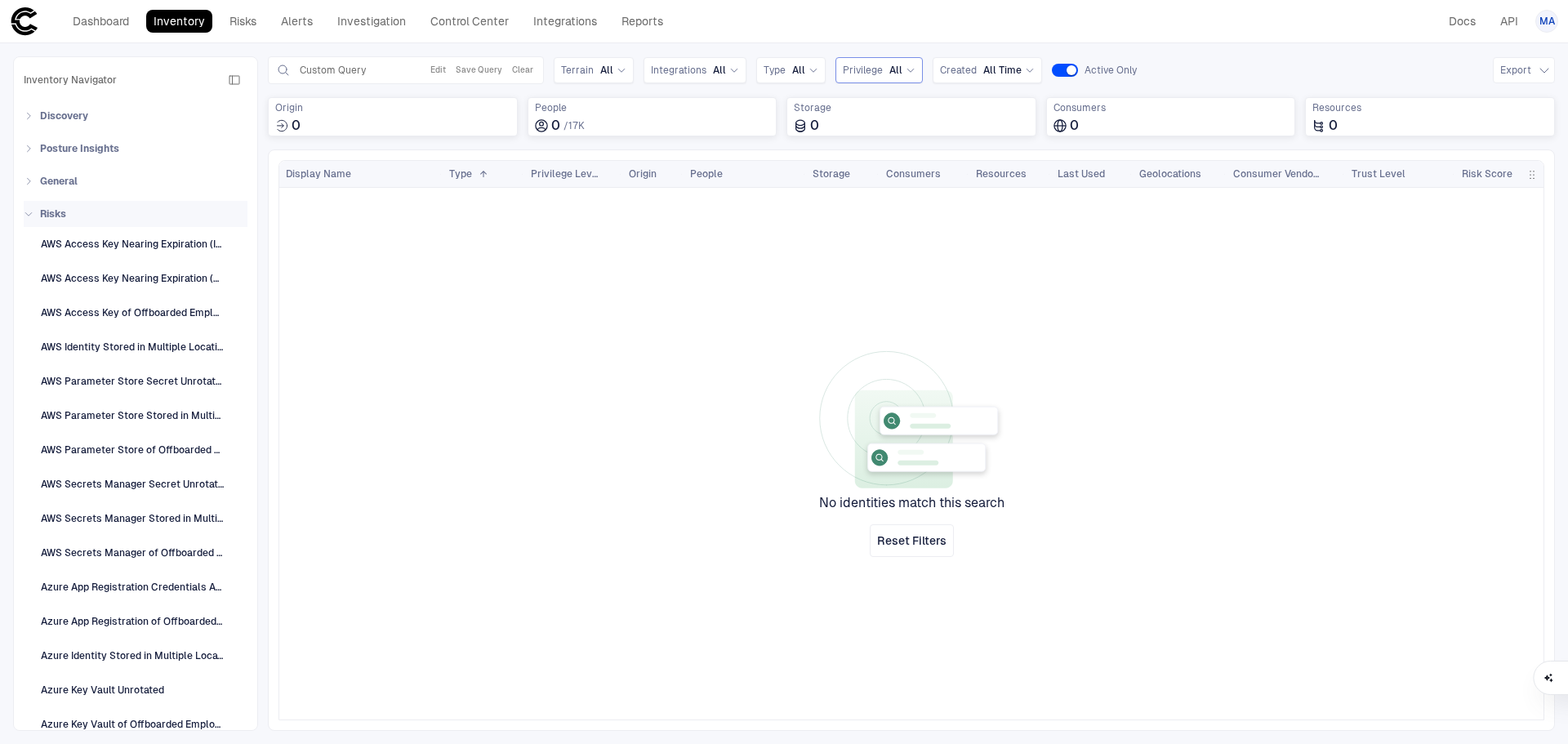
click at [31, 217] on icon at bounding box center [28, 214] width 10 height 10
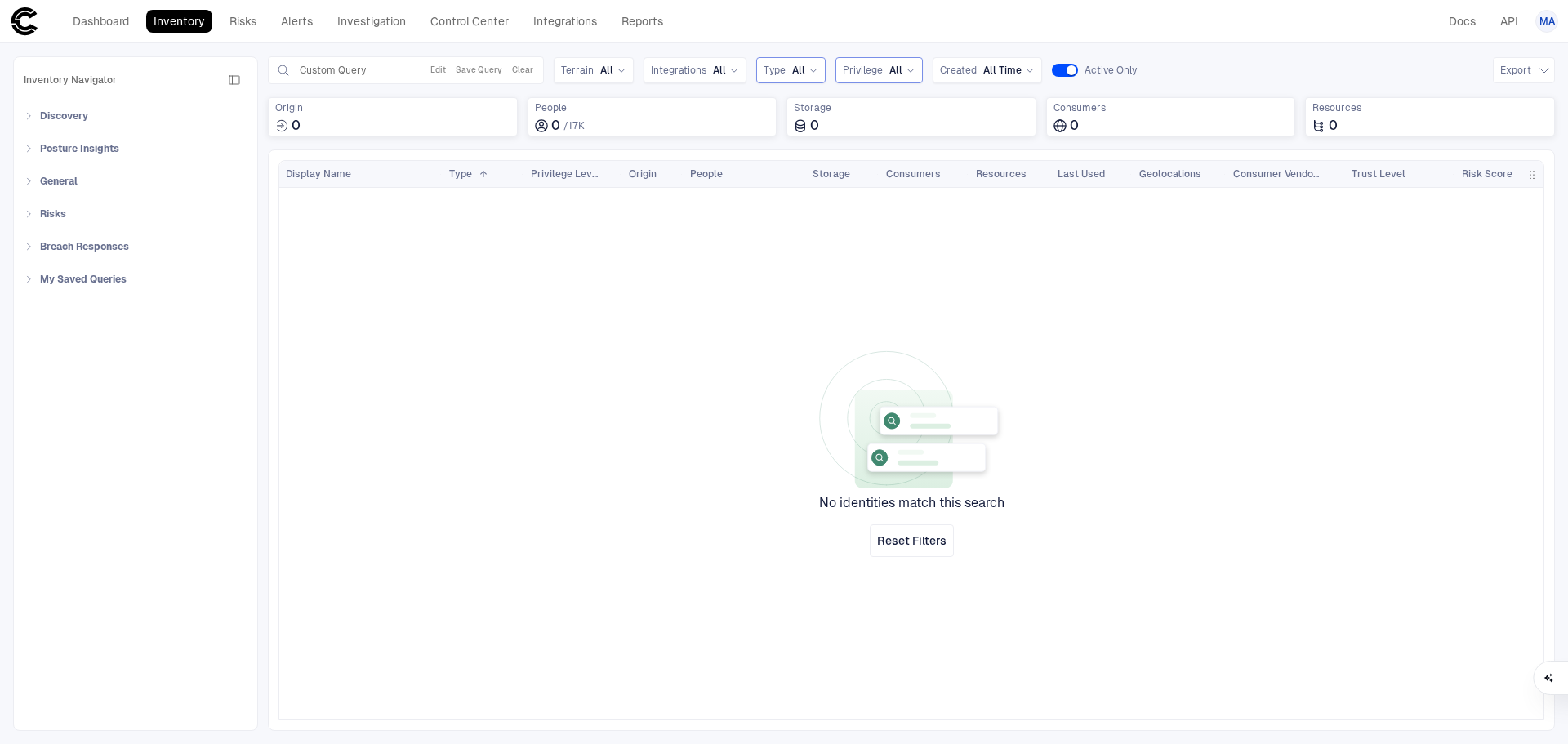
click at [798, 68] on span "All" at bounding box center [798, 70] width 13 height 13
click at [843, 247] on div "Service Account" at bounding box center [848, 258] width 169 height 27
